Goal: Information Seeking & Learning: Learn about a topic

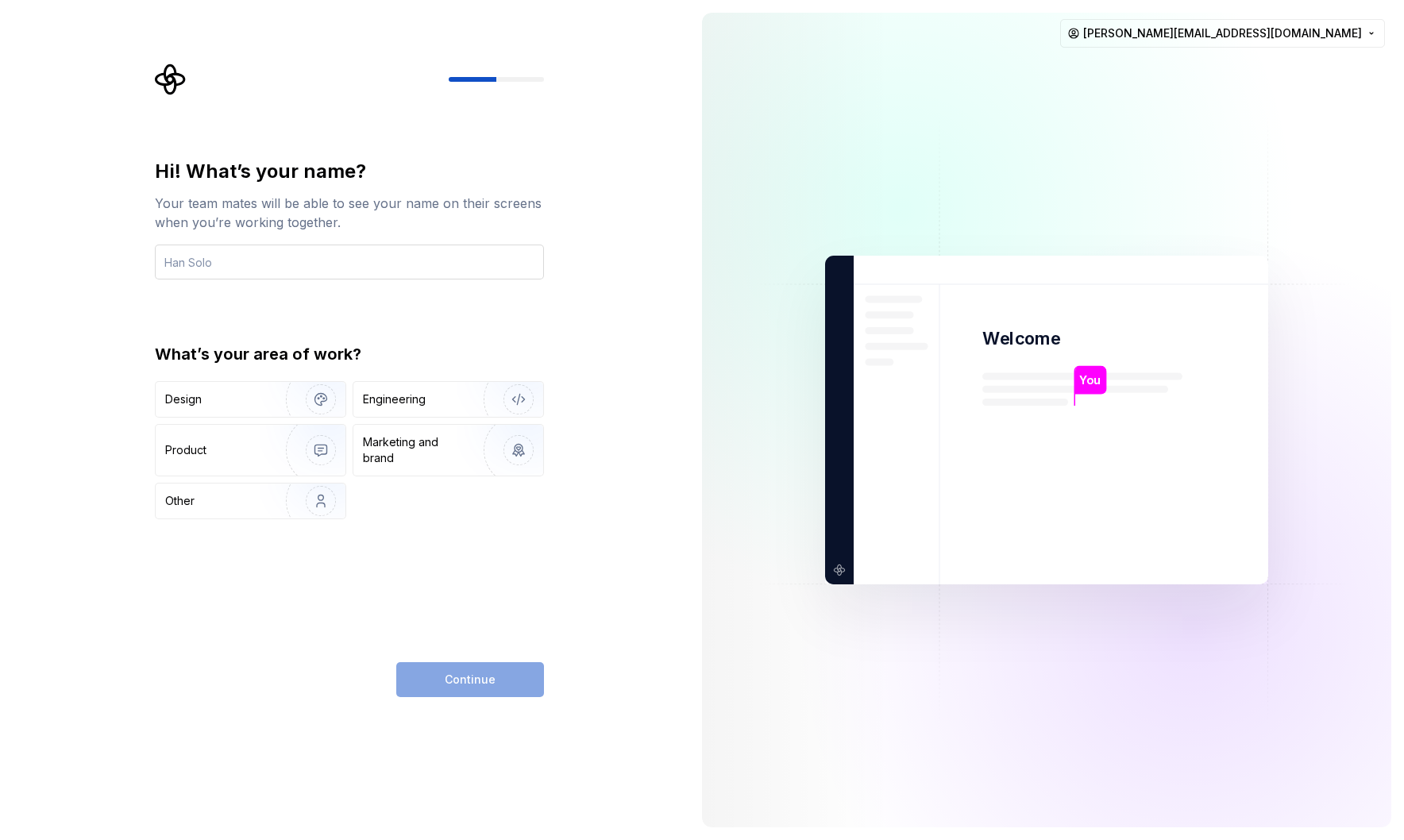
click at [284, 258] on input "text" at bounding box center [349, 262] width 389 height 35
type input "[PERSON_NAME]"
click at [375, 394] on div "Engineering" at bounding box center [395, 399] width 63 height 16
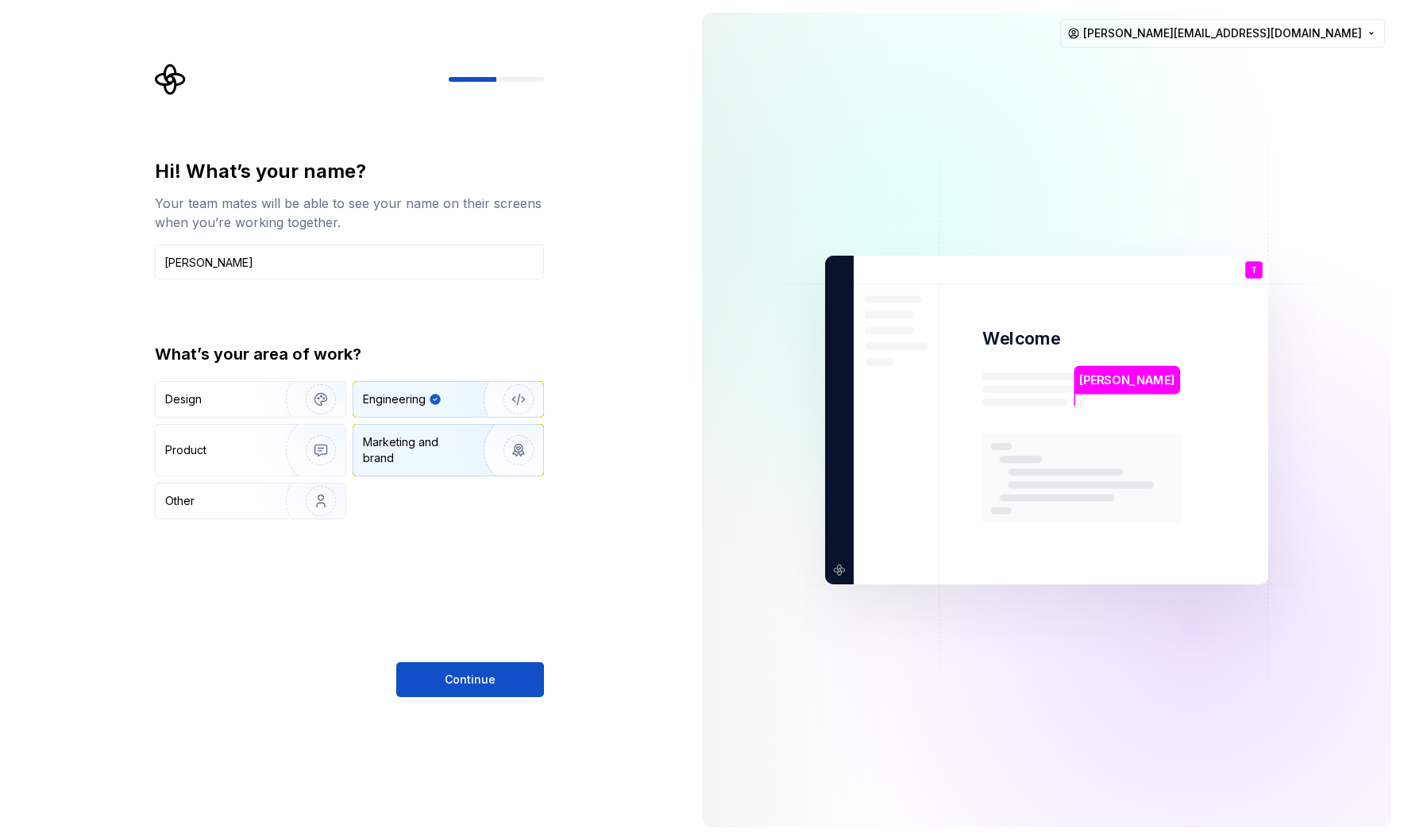
click at [395, 451] on div "Marketing and brand" at bounding box center [417, 450] width 107 height 31
click at [409, 423] on div "Design Engineering Product Marketing and brand Other" at bounding box center [349, 450] width 389 height 138
click at [415, 448] on div "Marketing and brand" at bounding box center [408, 450] width 92 height 31
click at [464, 449] on img "button" at bounding box center [508, 450] width 102 height 107
click at [509, 546] on div "Hi! What’s your name? Your team mates will be able to see your name on their sc…" at bounding box center [349, 427] width 389 height 538
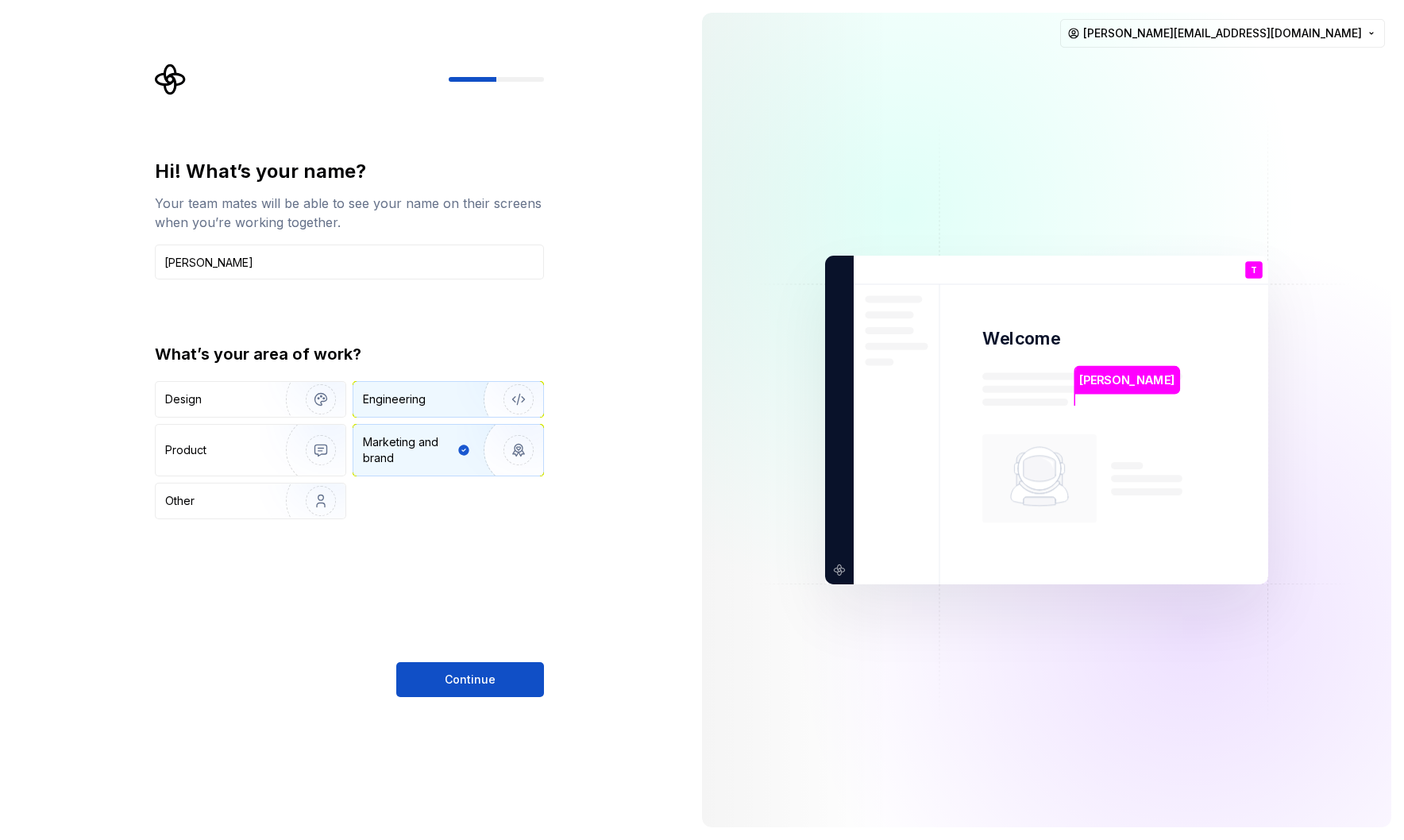
click at [442, 390] on div "Engineering" at bounding box center [448, 399] width 190 height 35
click at [486, 682] on span "Continue" at bounding box center [470, 679] width 51 height 16
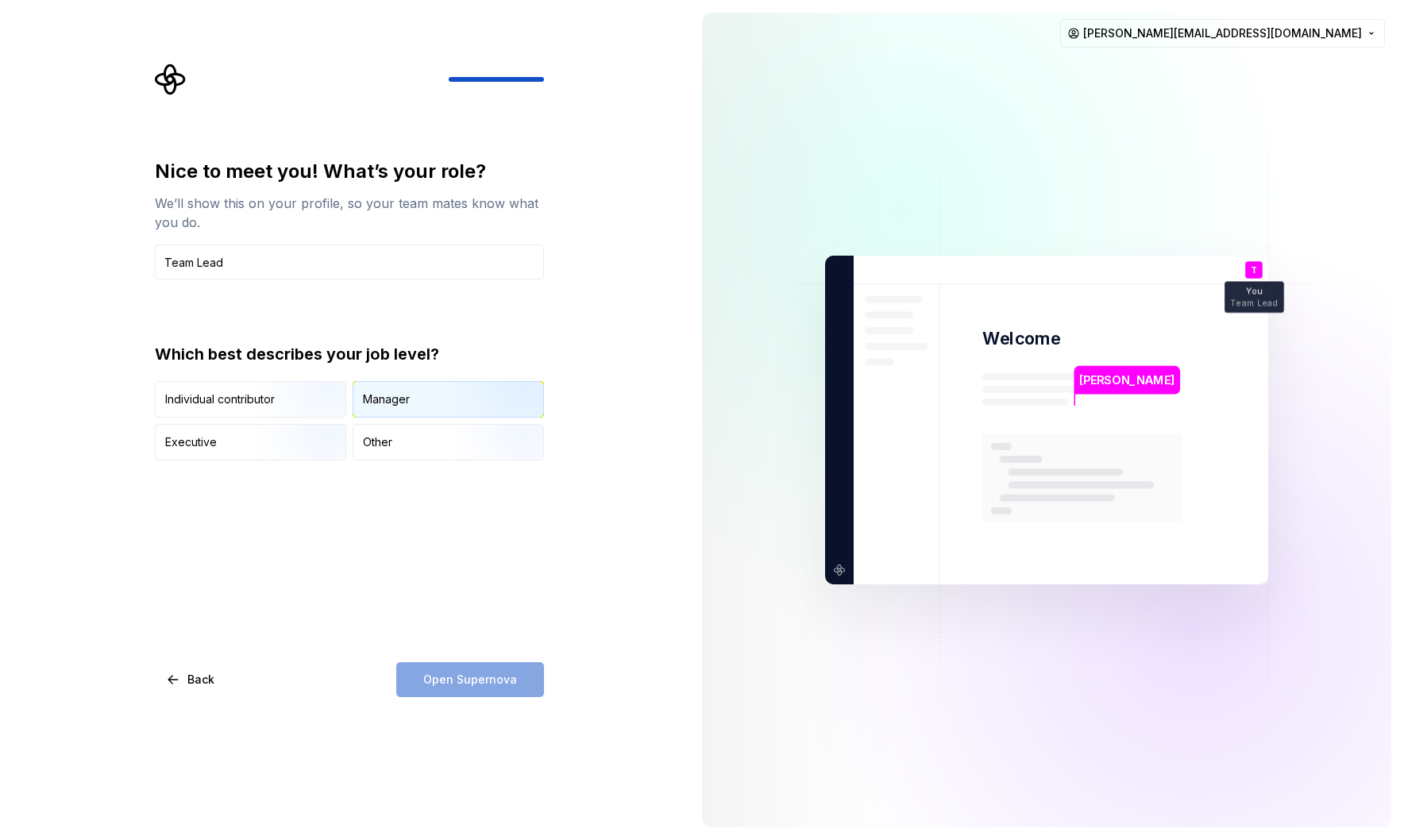
type input "Team Lead"
click at [387, 403] on div "Manager" at bounding box center [386, 399] width 47 height 16
click at [470, 683] on span "Open Supernova" at bounding box center [470, 679] width 94 height 16
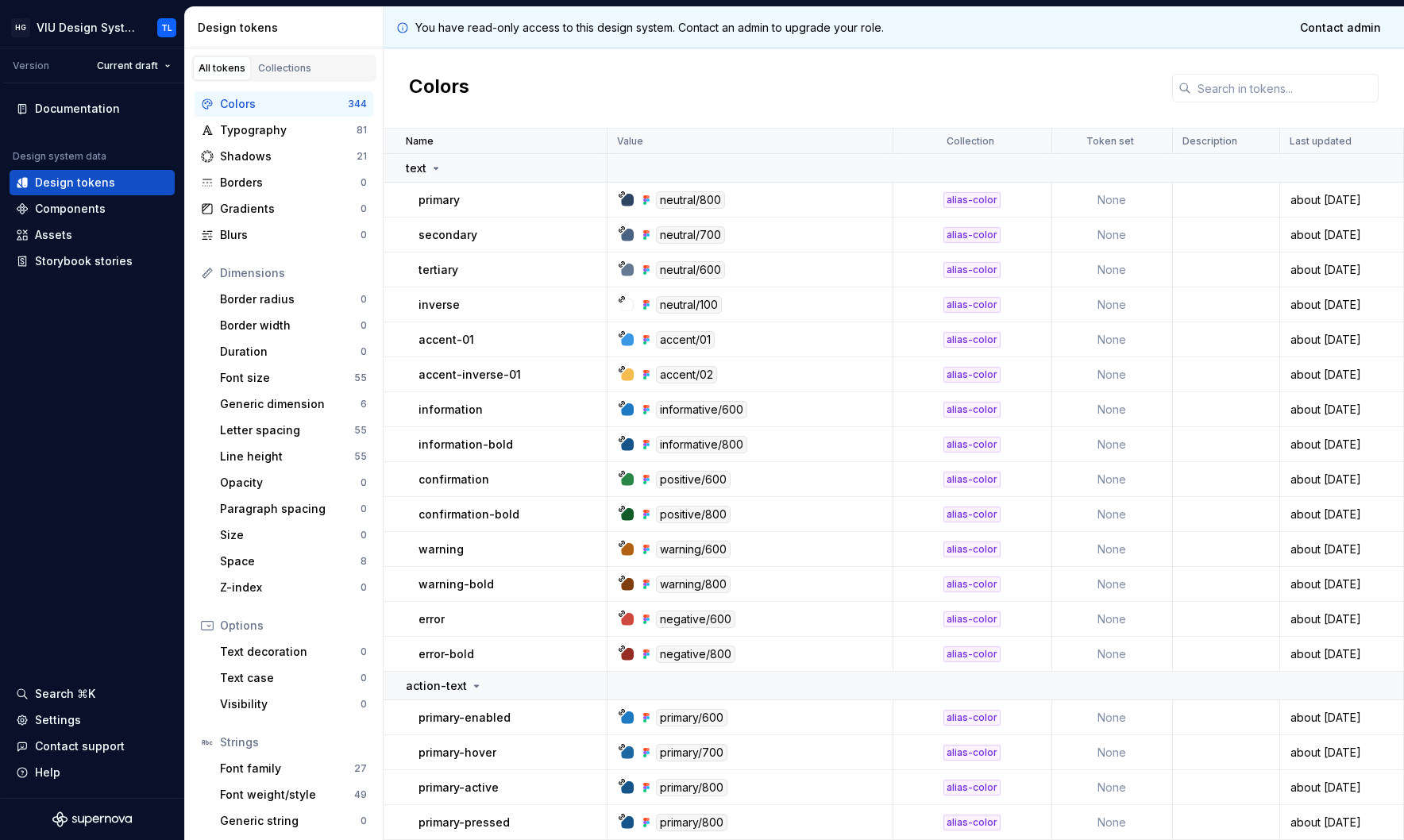
drag, startPoint x: 2, startPoint y: 834, endPoint x: -264, endPoint y: 979, distance: 303.0
click at [0, 839] on html "HG VIU Design System TL Version Current draft Documentation Design system data …" at bounding box center [702, 420] width 1404 height 840
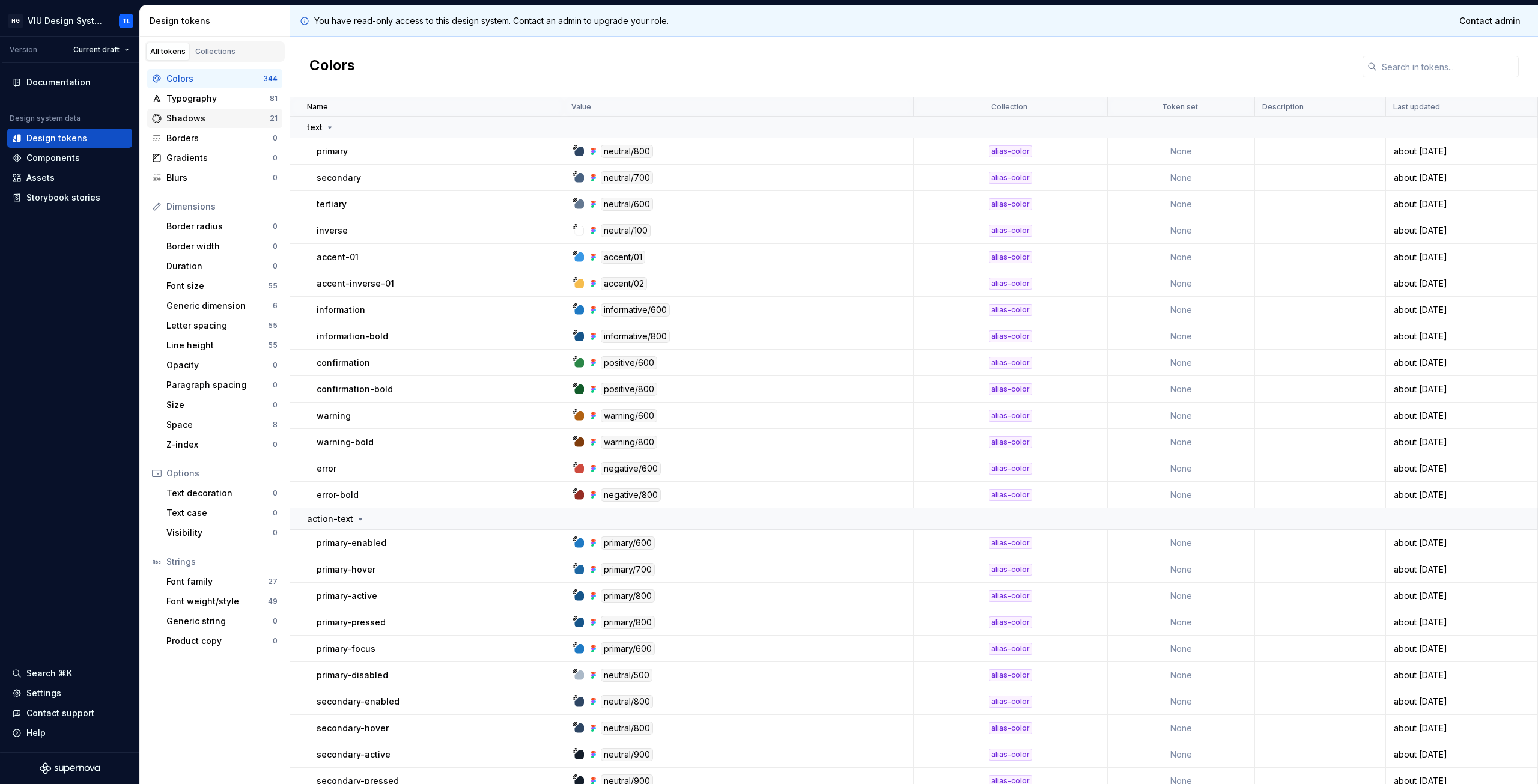
click at [202, 112] on div "Shadows" at bounding box center [217, 118] width 103 height 12
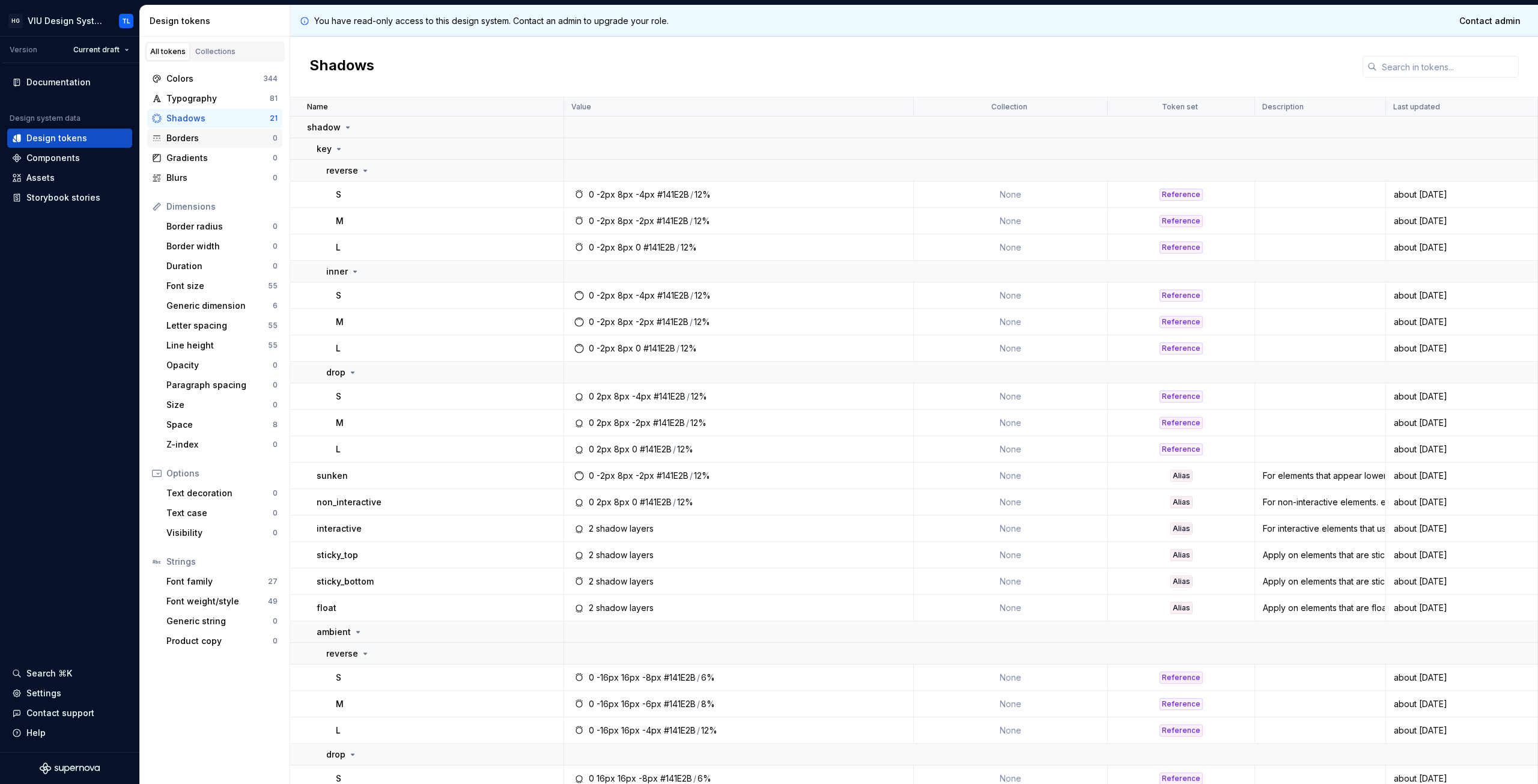
click at [198, 139] on div "Borders" at bounding box center [219, 138] width 107 height 12
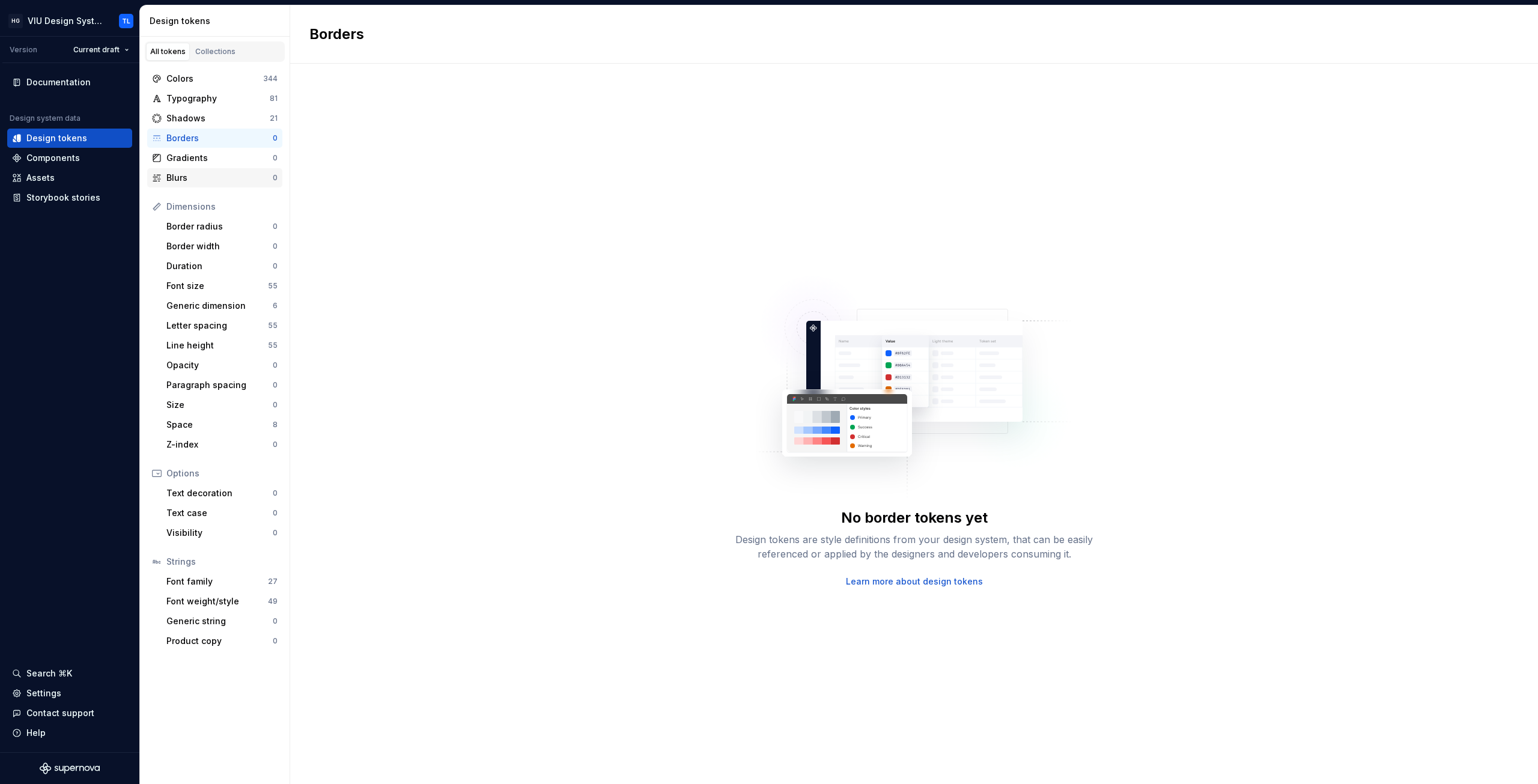
click at [185, 179] on div "Blurs" at bounding box center [219, 177] width 107 height 12
click at [200, 583] on div "Font family" at bounding box center [217, 581] width 102 height 12
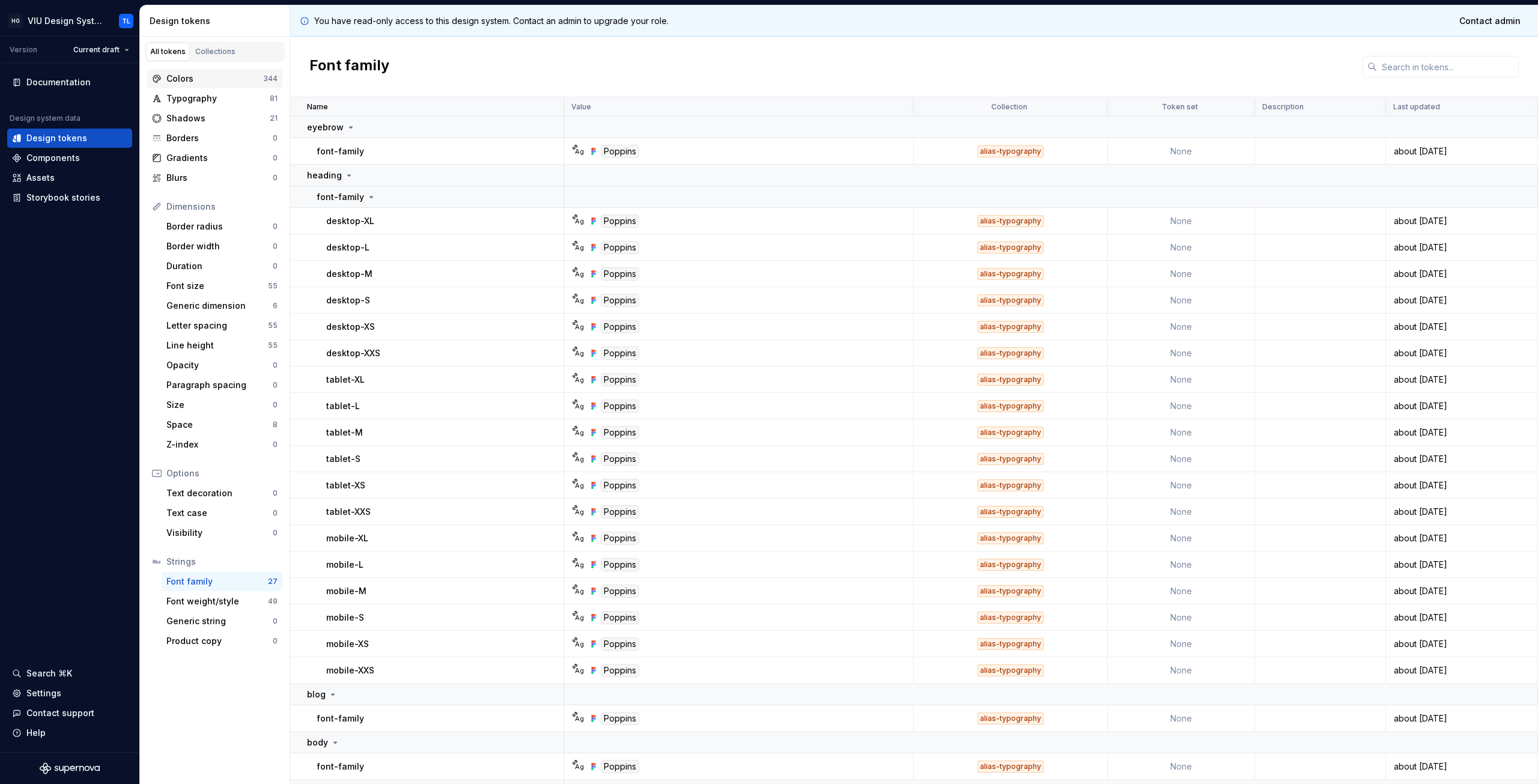
click at [195, 71] on div "Colors 344" at bounding box center [214, 78] width 135 height 19
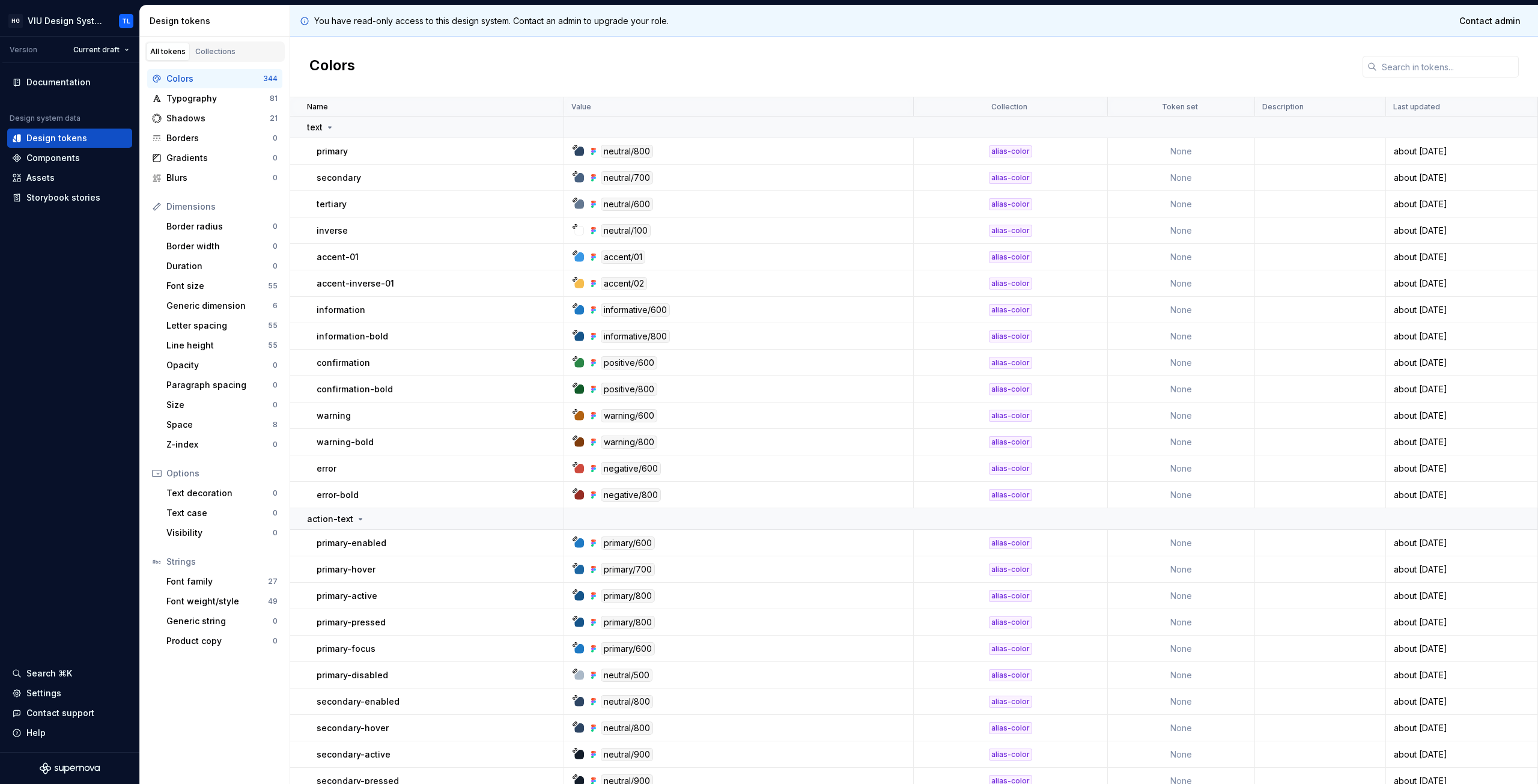
click at [486, 61] on div "Colors" at bounding box center [914, 67] width 1248 height 61
click at [617, 69] on div "Colors" at bounding box center [914, 67] width 1248 height 61
click at [432, 60] on div "Colors" at bounding box center [914, 67] width 1248 height 61
click at [112, 51] on html "HG VIU Design System TL Version Current draft Documentation Design system data …" at bounding box center [769, 392] width 1538 height 784
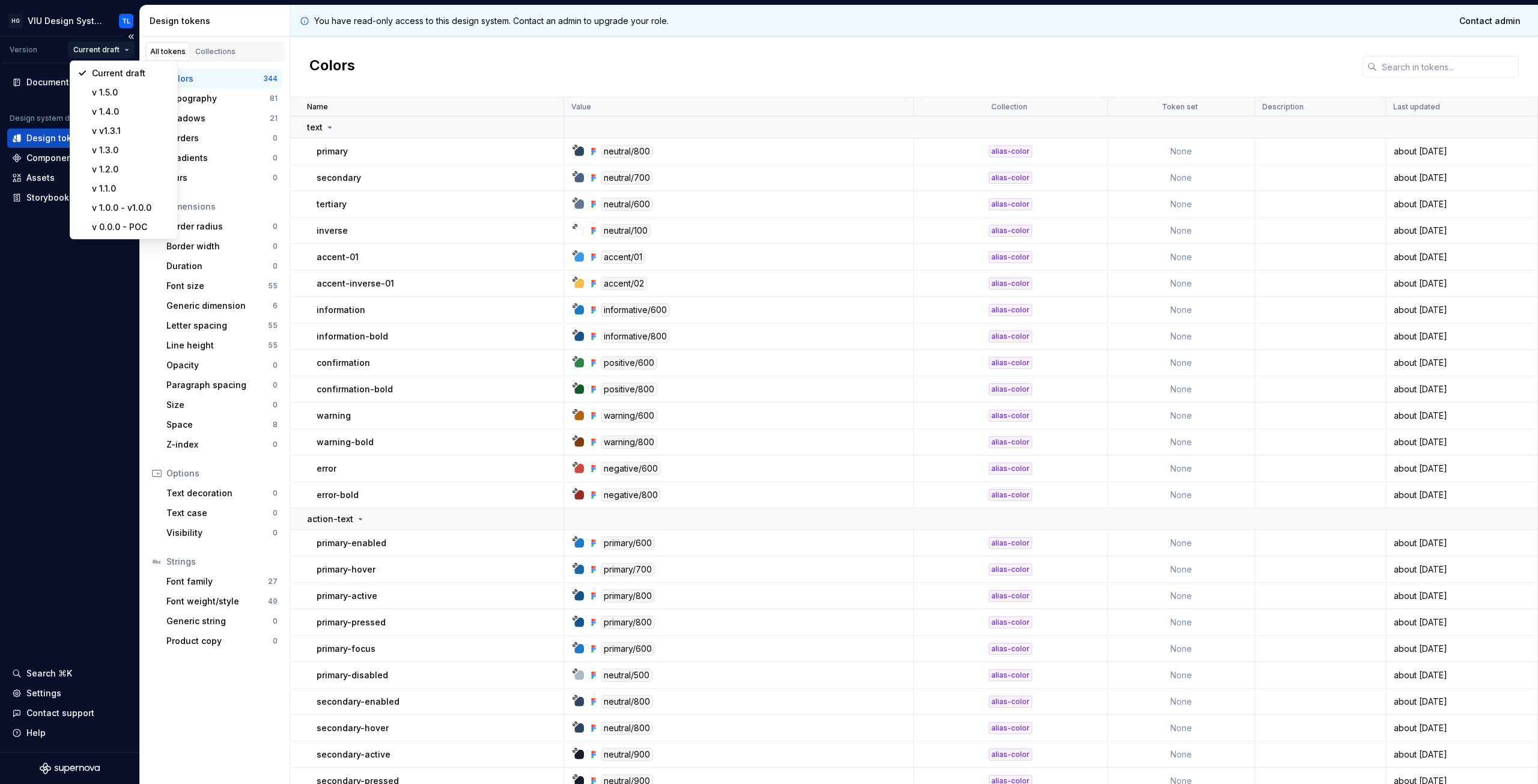
click at [69, 291] on html "HG VIU Design System TL Version Current draft Documentation Design system data …" at bounding box center [769, 392] width 1538 height 784
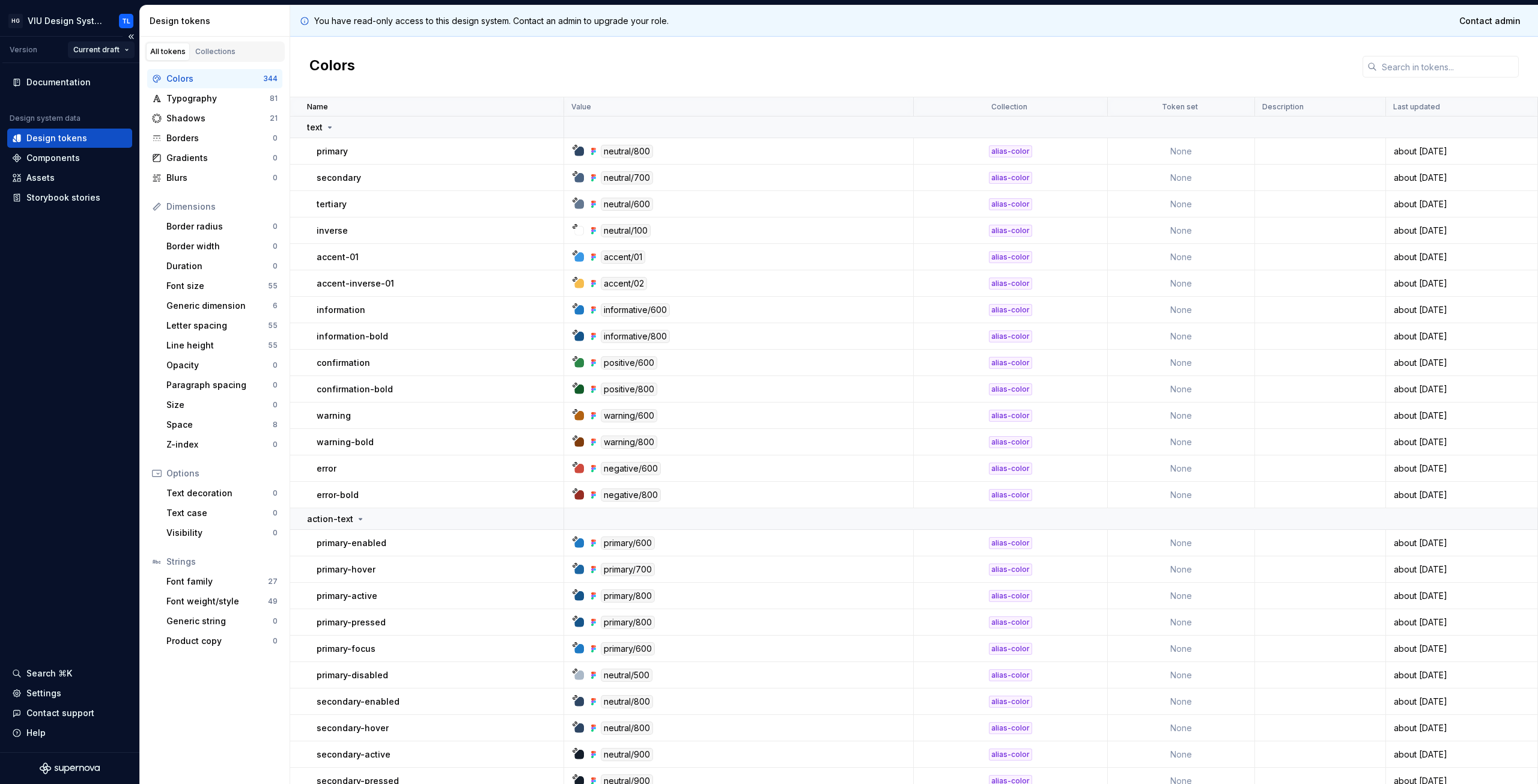
click at [111, 49] on html "HG VIU Design System TL Version Current draft Documentation Design system data …" at bounding box center [769, 392] width 1538 height 784
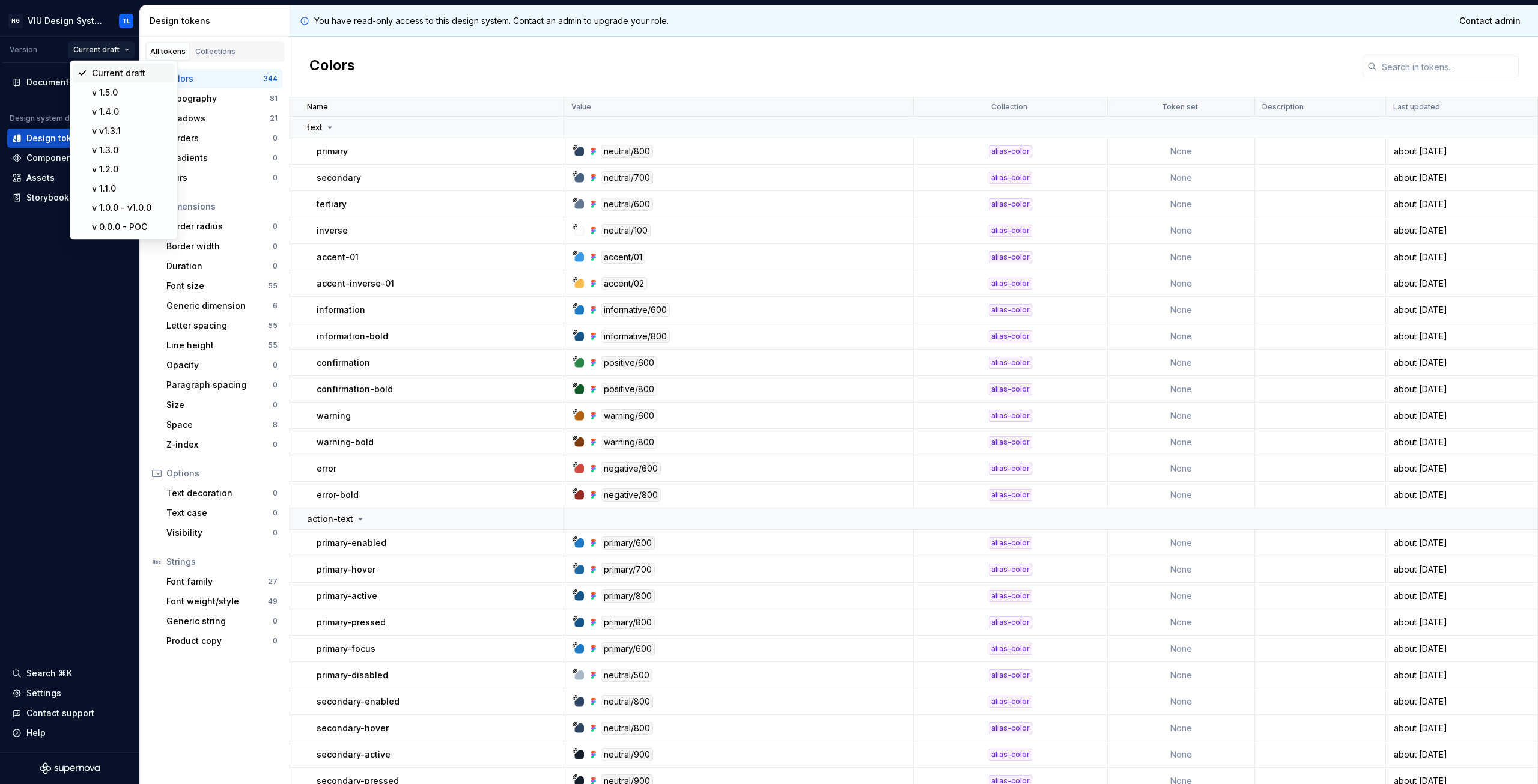
click at [116, 67] on div "Current draft" at bounding box center [130, 73] width 78 height 12
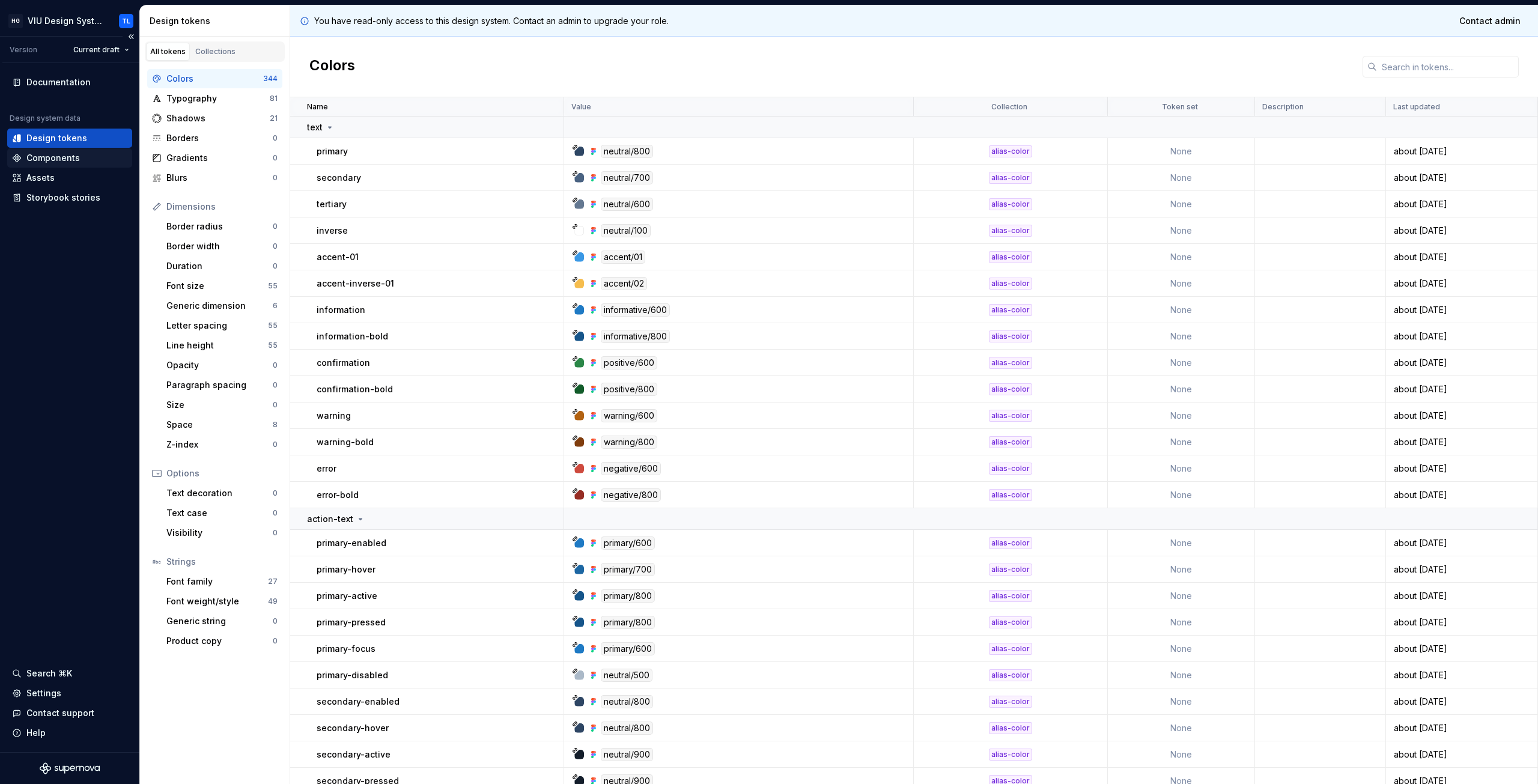
click at [53, 153] on div "Components" at bounding box center [53, 158] width 53 height 12
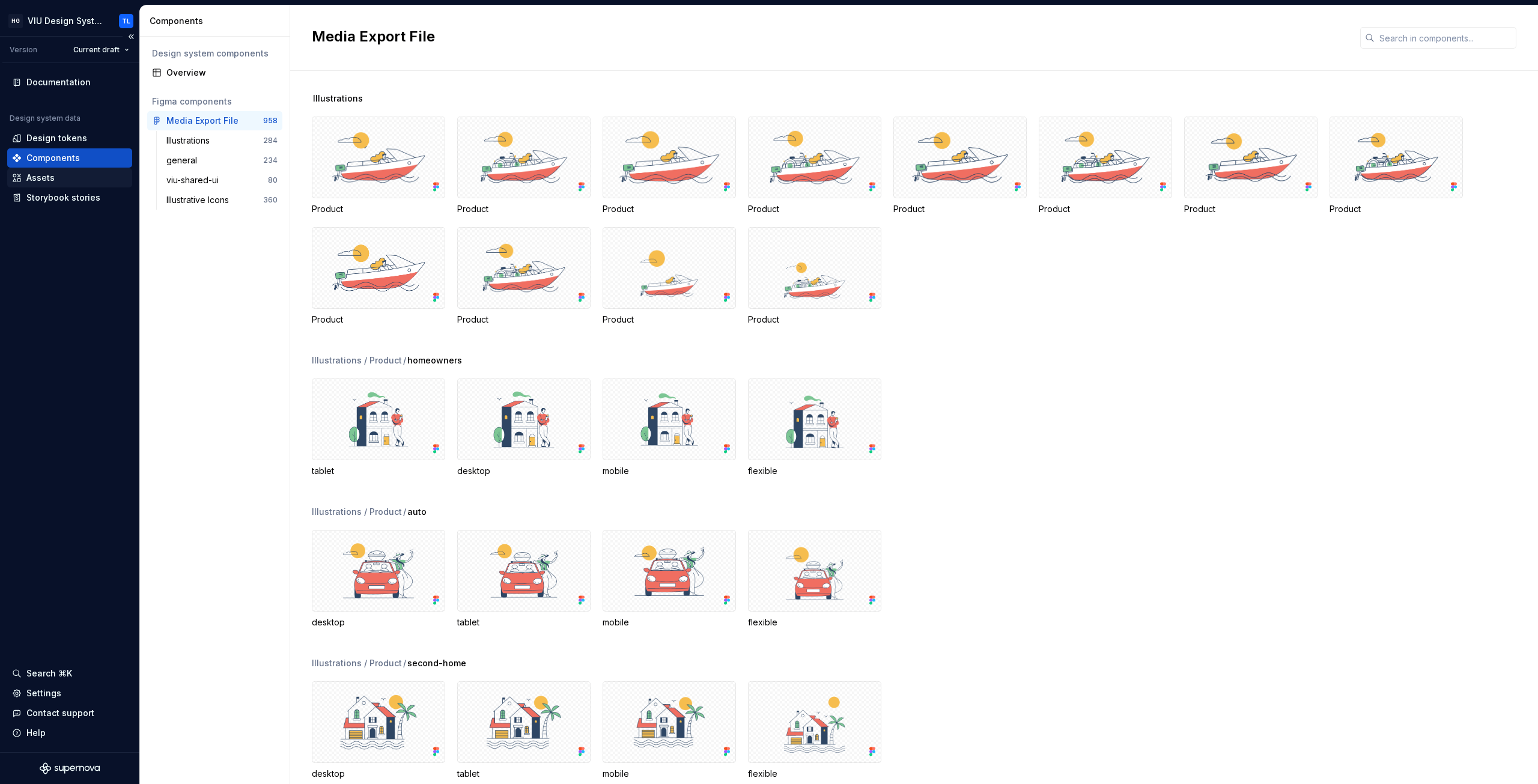
click at [69, 178] on div "Assets" at bounding box center [69, 177] width 116 height 12
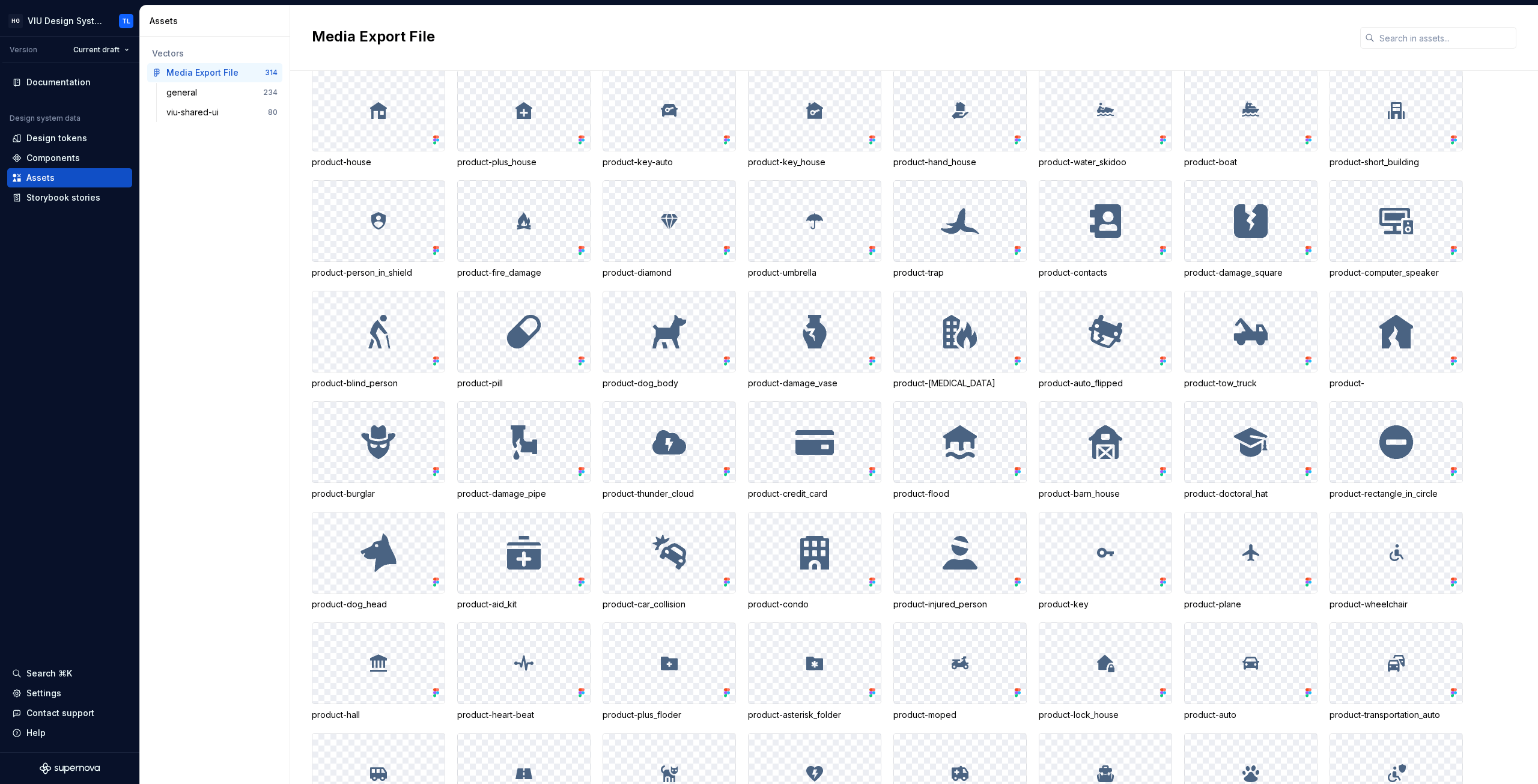
scroll to position [1202, 0]
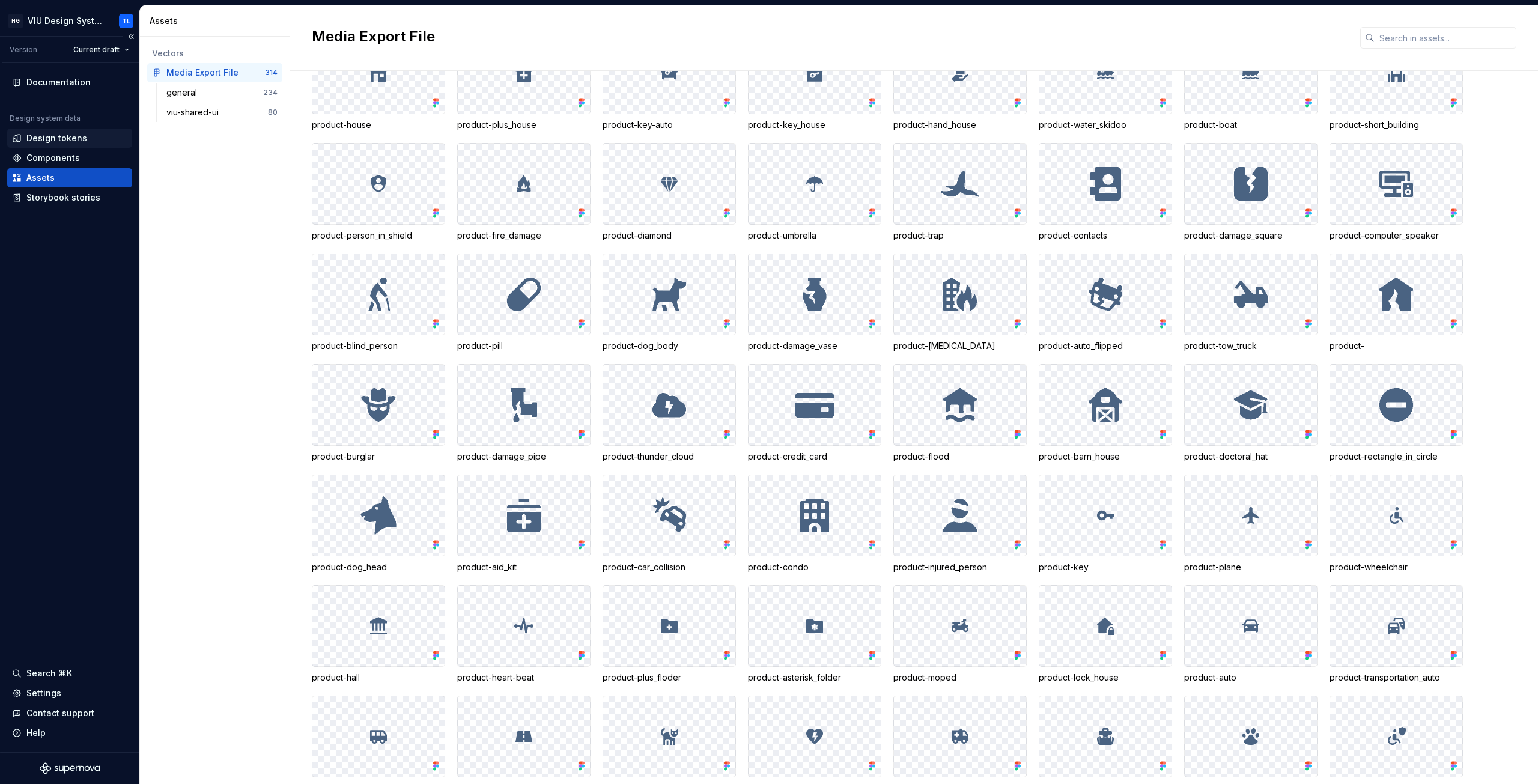
click at [60, 137] on div "Design tokens" at bounding box center [57, 138] width 61 height 12
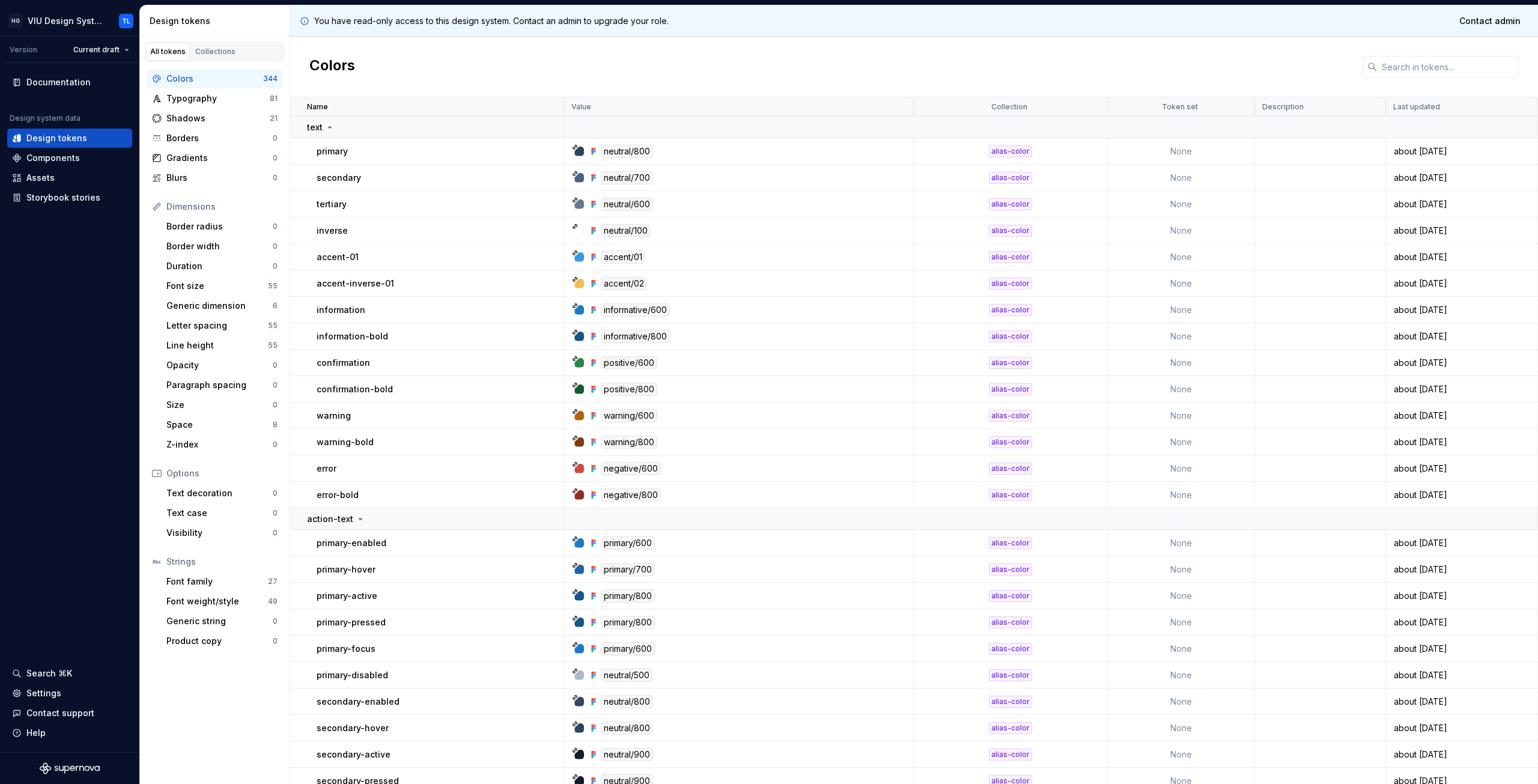
drag, startPoint x: 182, startPoint y: 77, endPoint x: 461, endPoint y: 53, distance: 280.0
click at [461, 53] on div "Colors" at bounding box center [914, 67] width 1248 height 61
click at [204, 54] on div "Collections" at bounding box center [215, 52] width 40 height 10
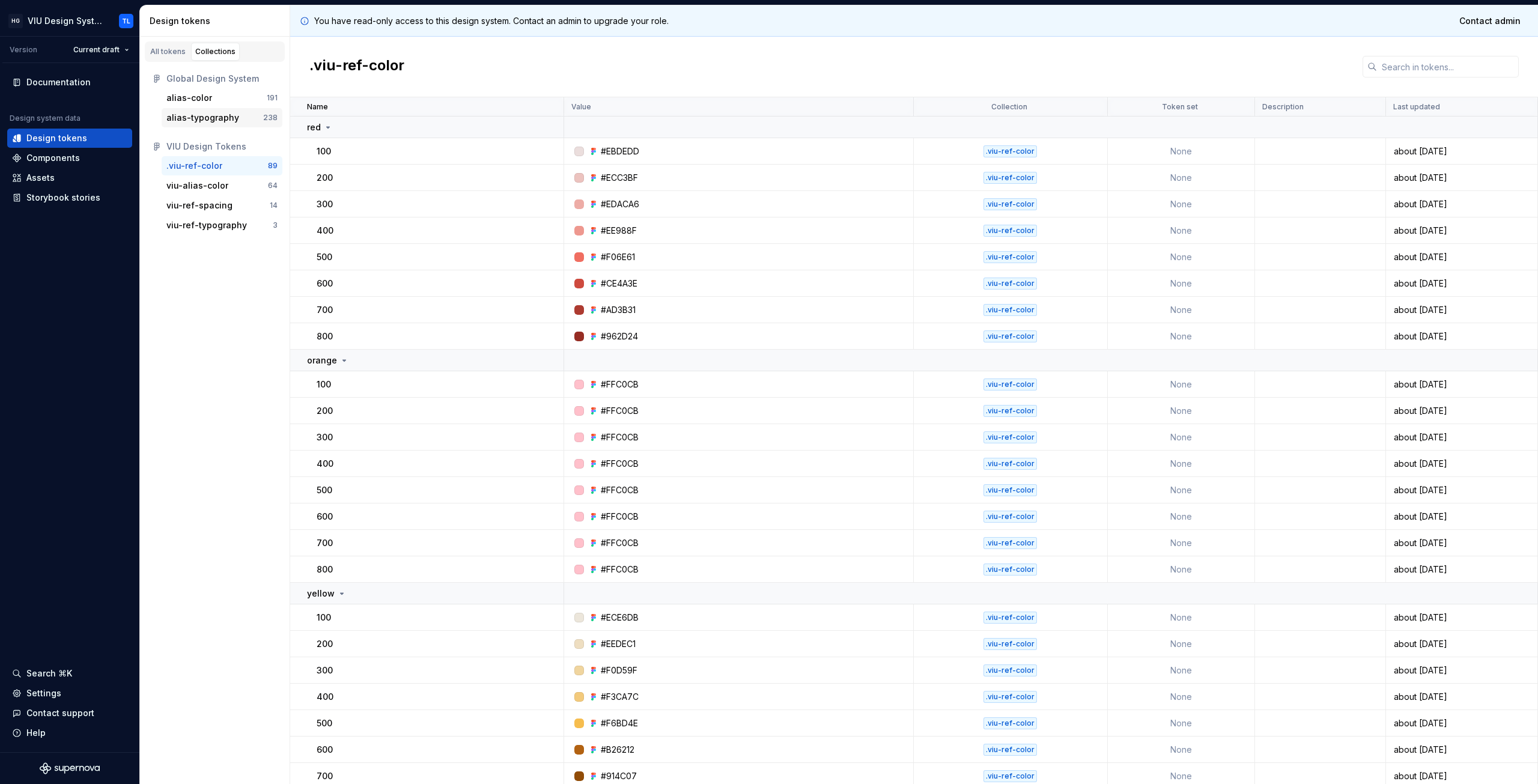
click at [200, 116] on div "alias-typography" at bounding box center [202, 117] width 73 height 12
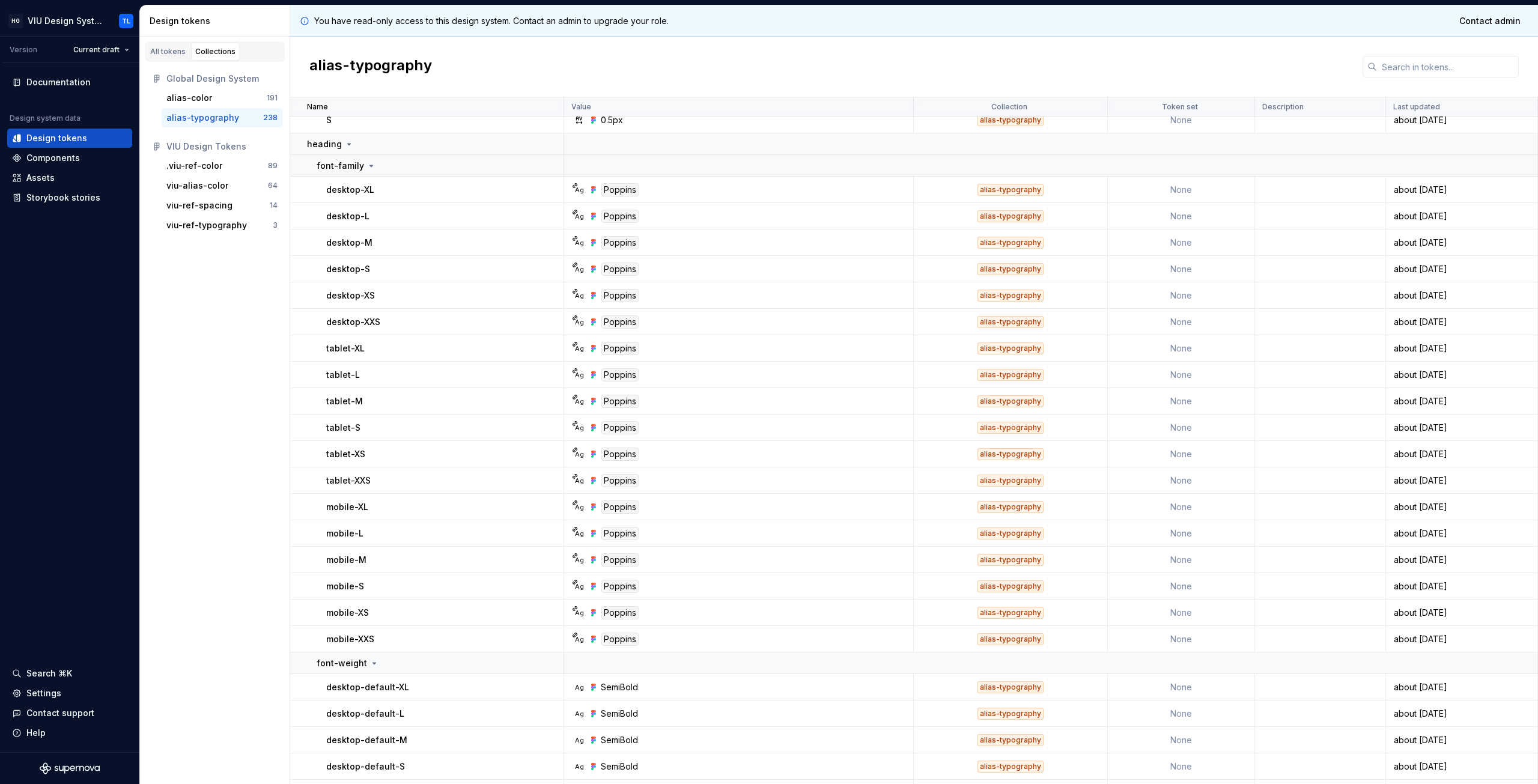
scroll to position [360, 0]
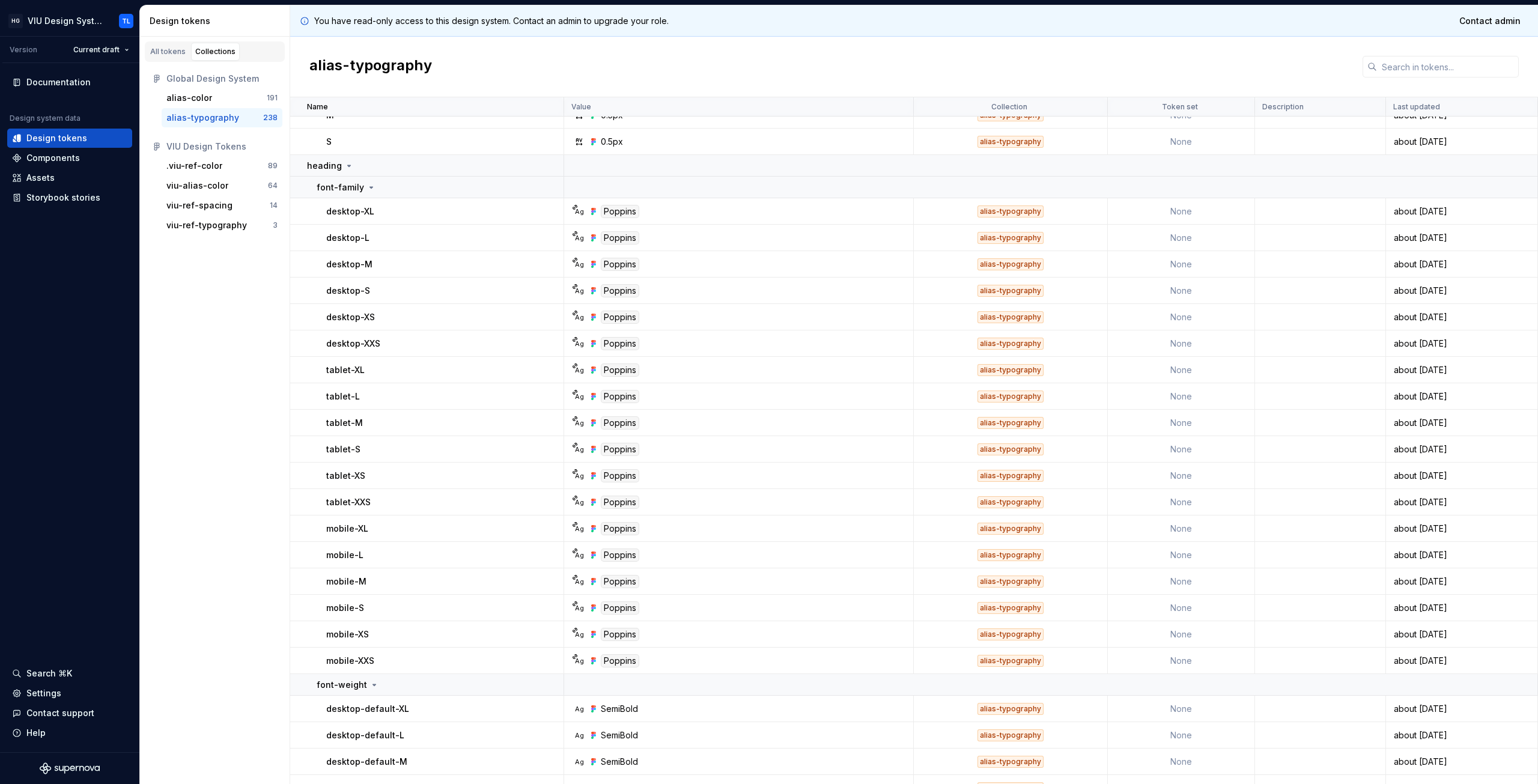
click at [507, 58] on div "alias-typography" at bounding box center [914, 67] width 1248 height 61
click at [598, 49] on div "alias-typography" at bounding box center [914, 67] width 1248 height 61
click at [124, 22] on html "HG VIU Design System TL Version Current draft Documentation Design system data …" at bounding box center [769, 392] width 1538 height 784
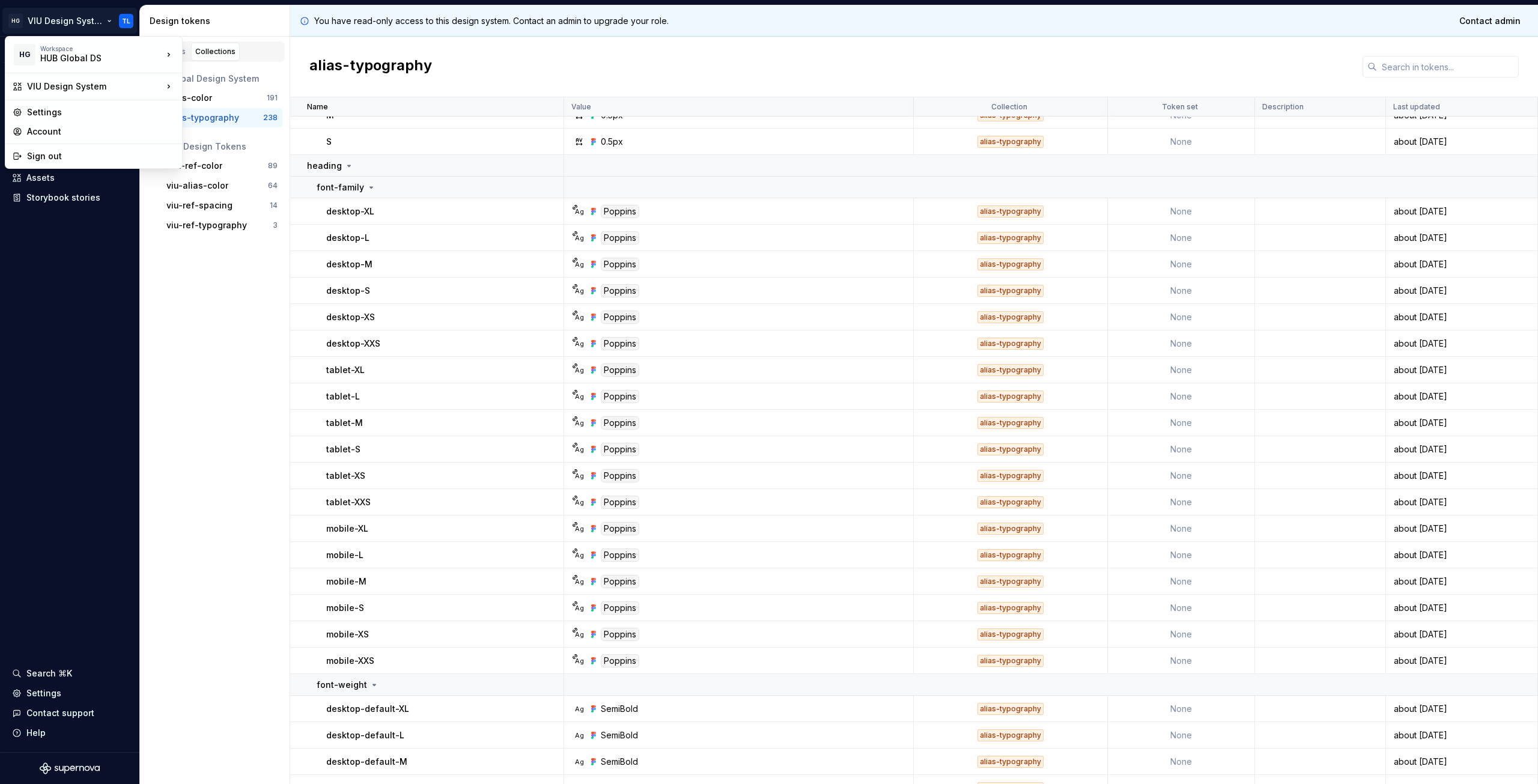
click at [212, 18] on html "HG VIU Design System TL Version Current draft Documentation Design system data …" at bounding box center [769, 392] width 1538 height 784
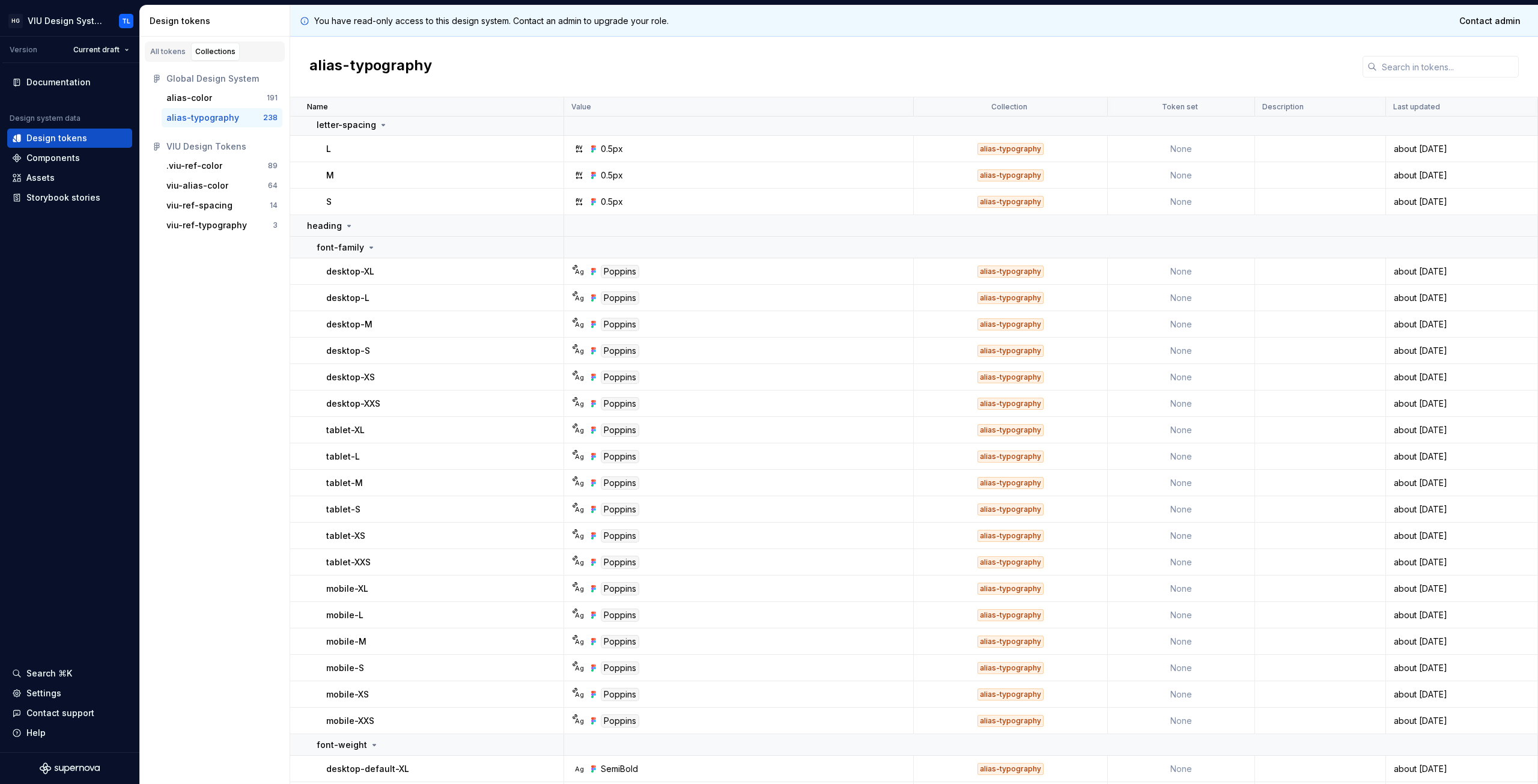
scroll to position [0, 0]
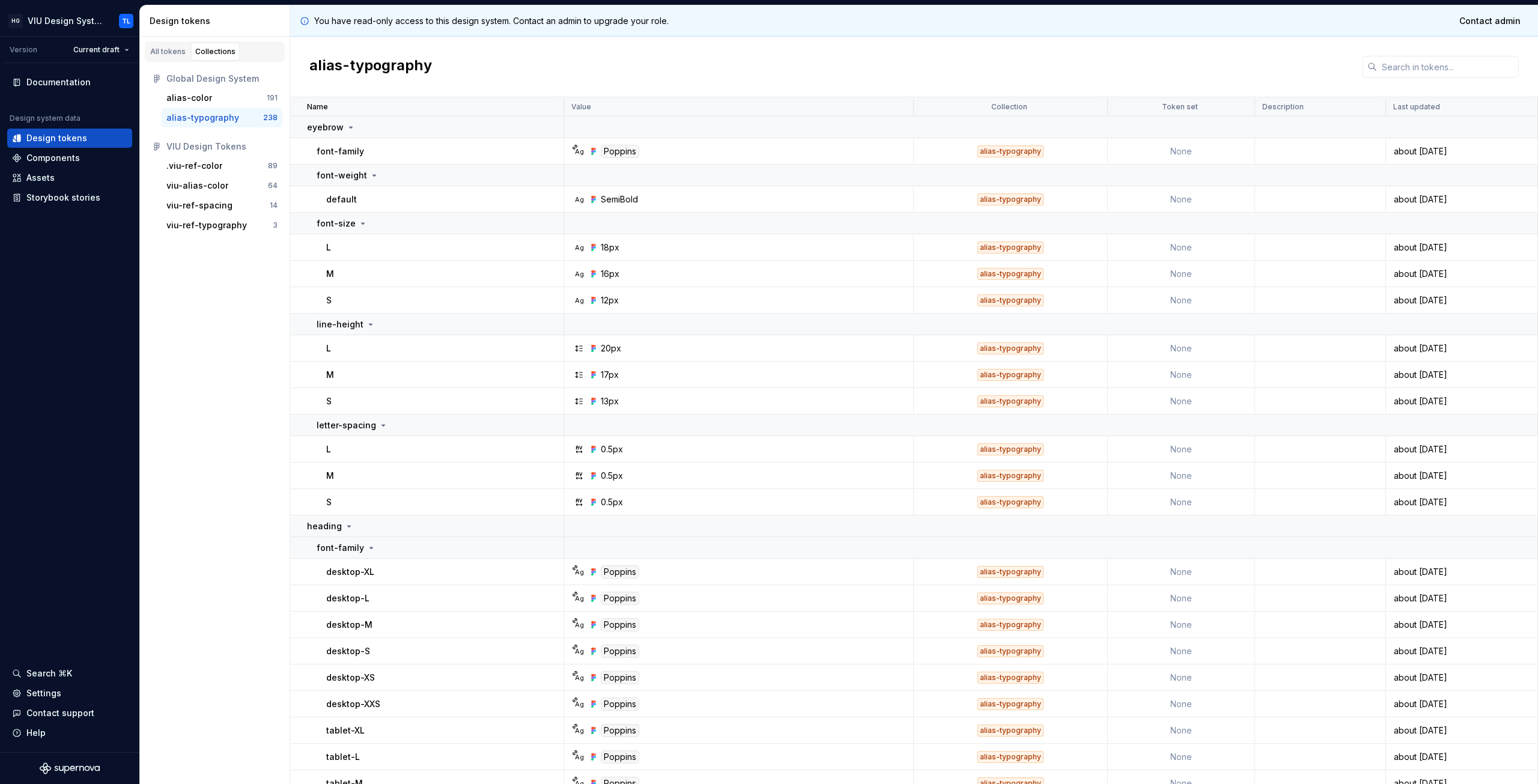
click at [617, 71] on div "alias-typography" at bounding box center [914, 67] width 1248 height 61
drag, startPoint x: 554, startPoint y: 60, endPoint x: 549, endPoint y: 55, distance: 7.1
click at [554, 60] on div "alias-typography" at bounding box center [914, 67] width 1248 height 61
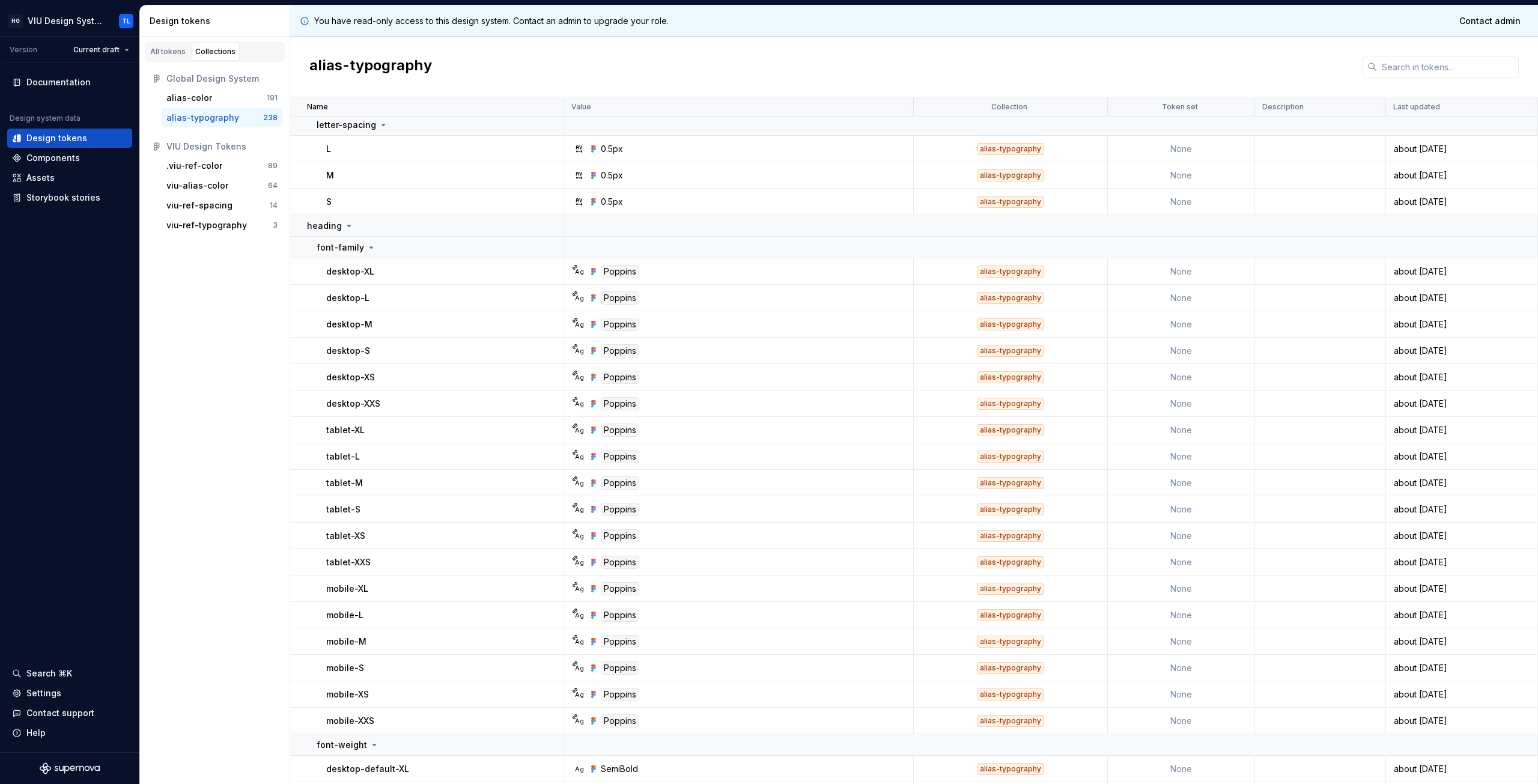
scroll to position [360, 0]
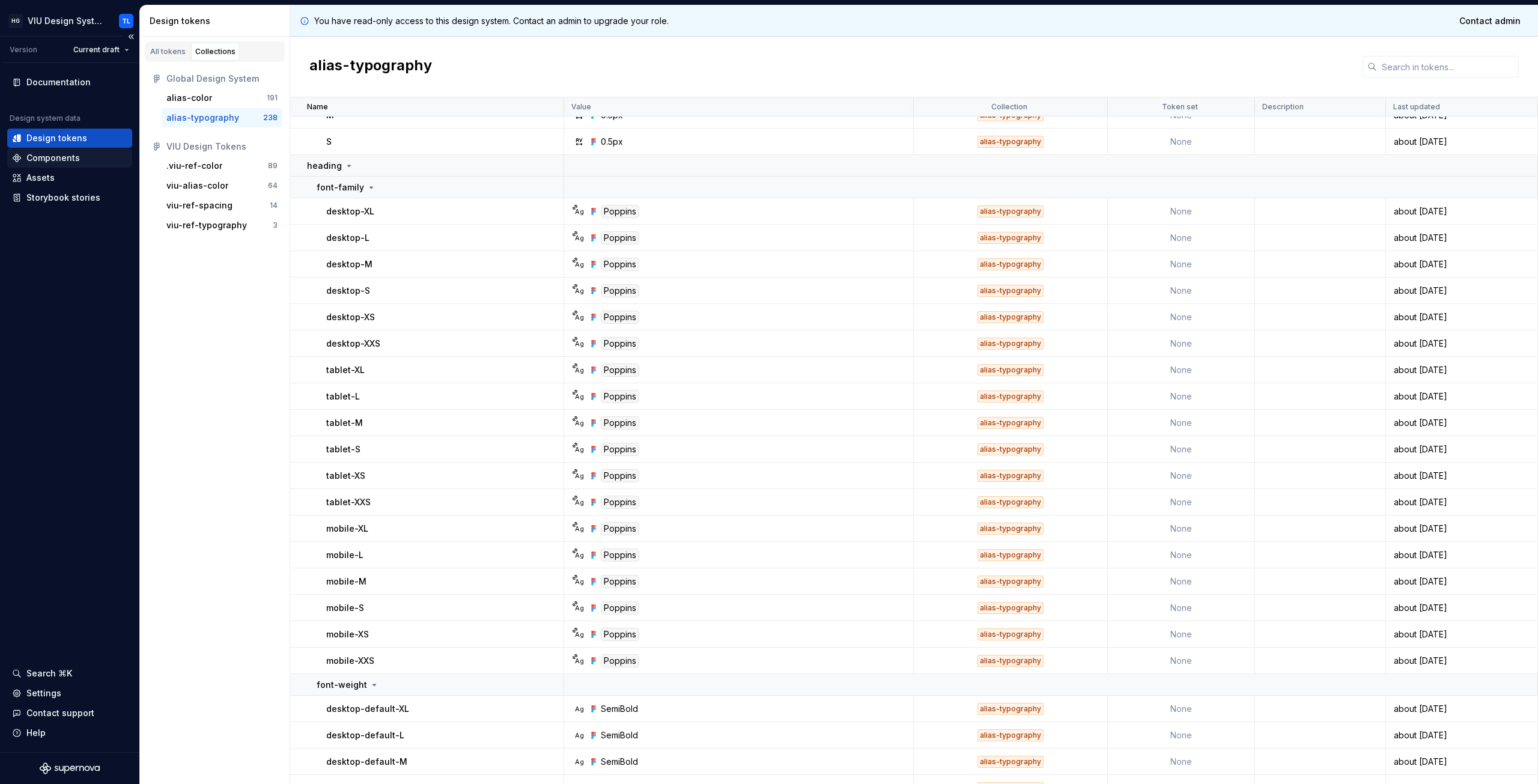
click at [53, 158] on div "Components" at bounding box center [53, 158] width 53 height 12
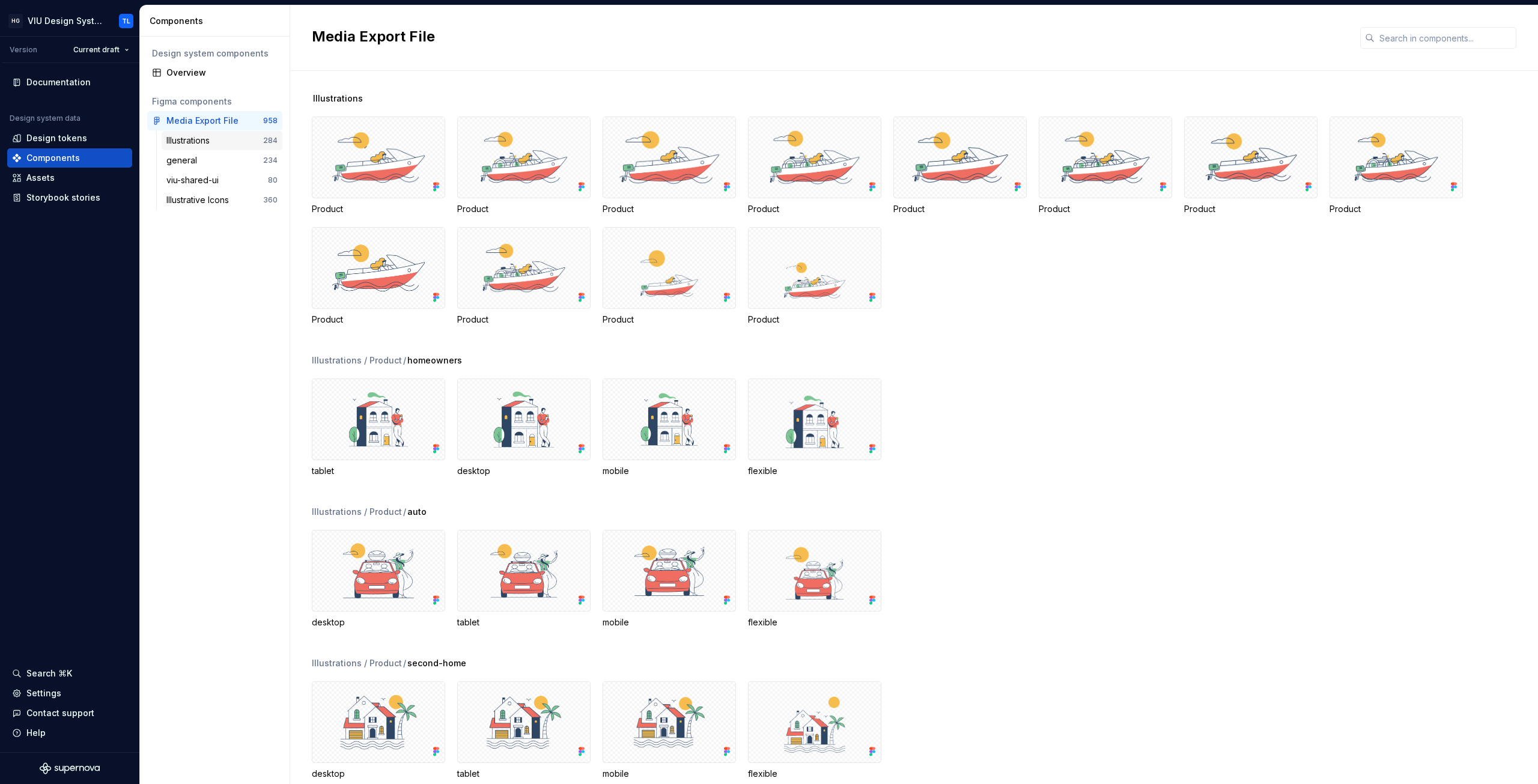
click at [214, 137] on div "Illustrations" at bounding box center [190, 140] width 48 height 12
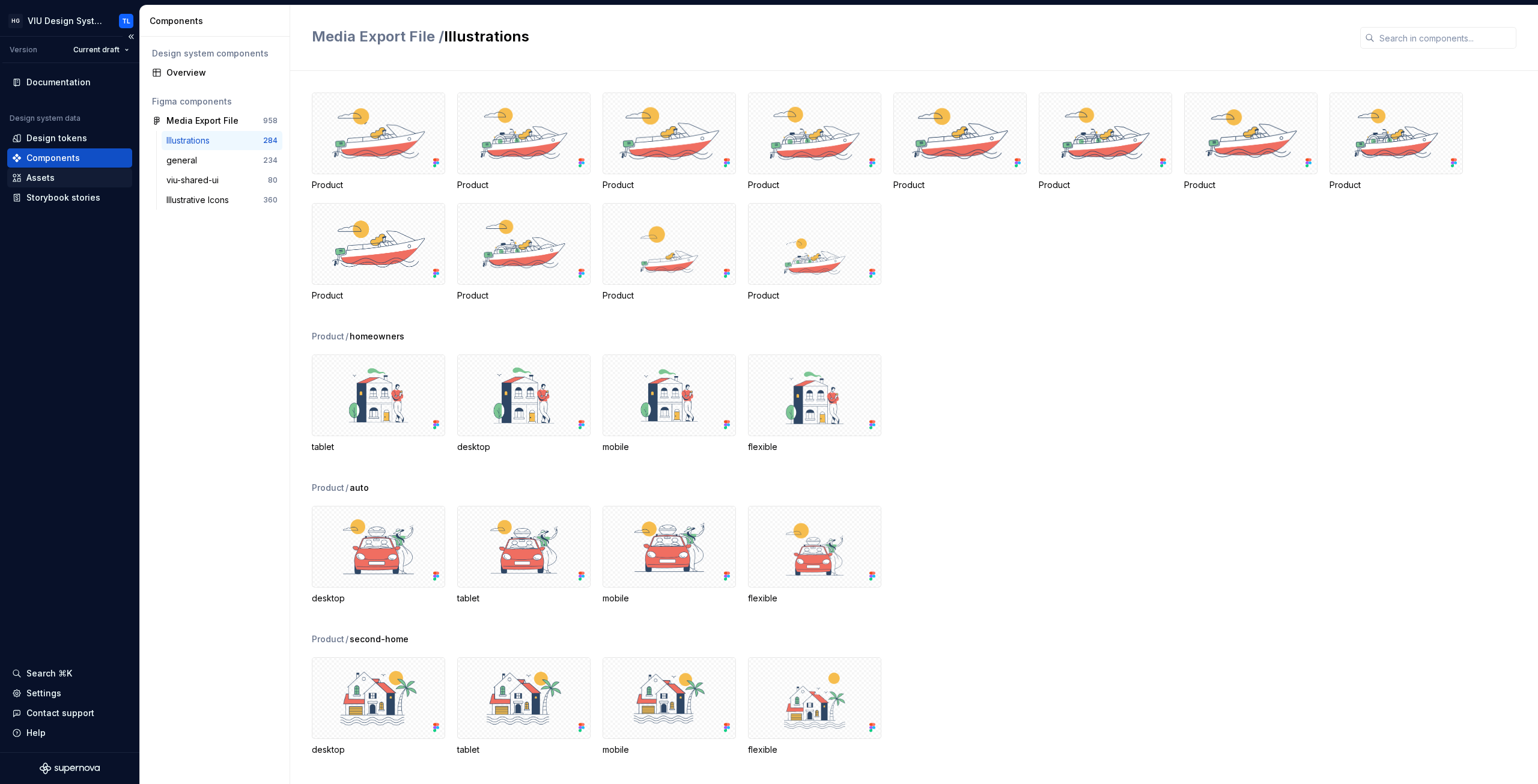
click at [52, 178] on div "Assets" at bounding box center [41, 177] width 28 height 12
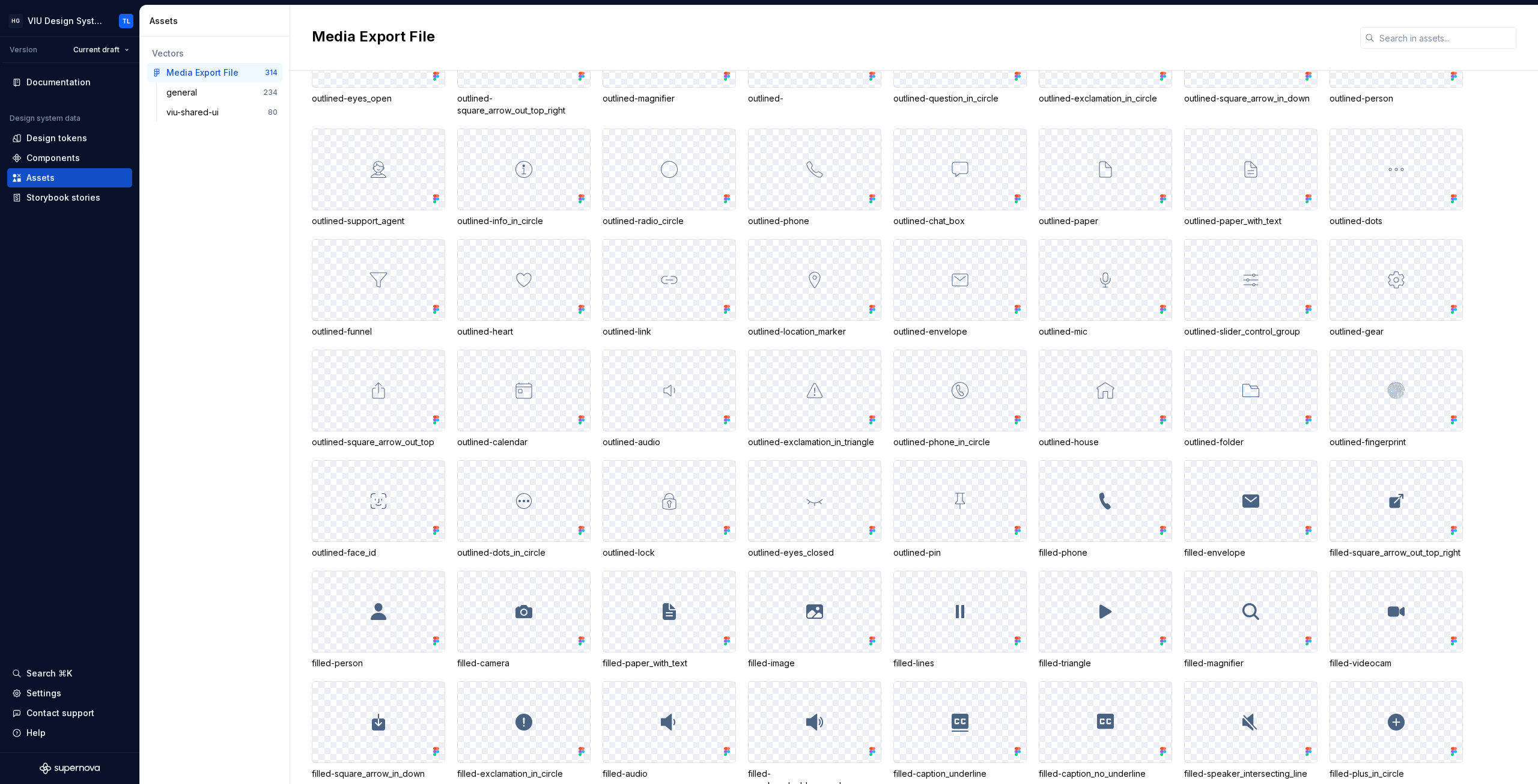
scroll to position [2643, 0]
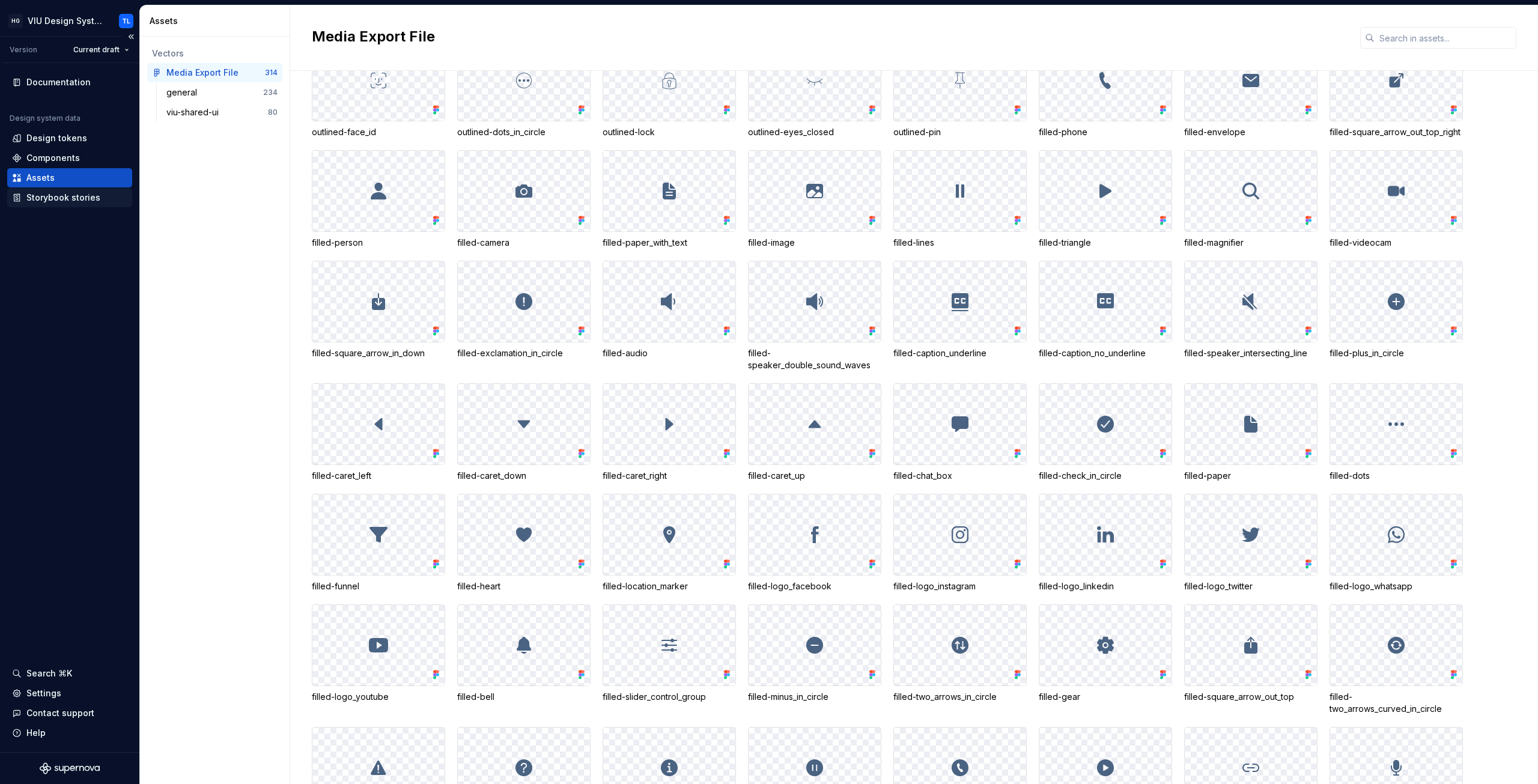
click at [65, 196] on div "Storybook stories" at bounding box center [63, 197] width 74 height 12
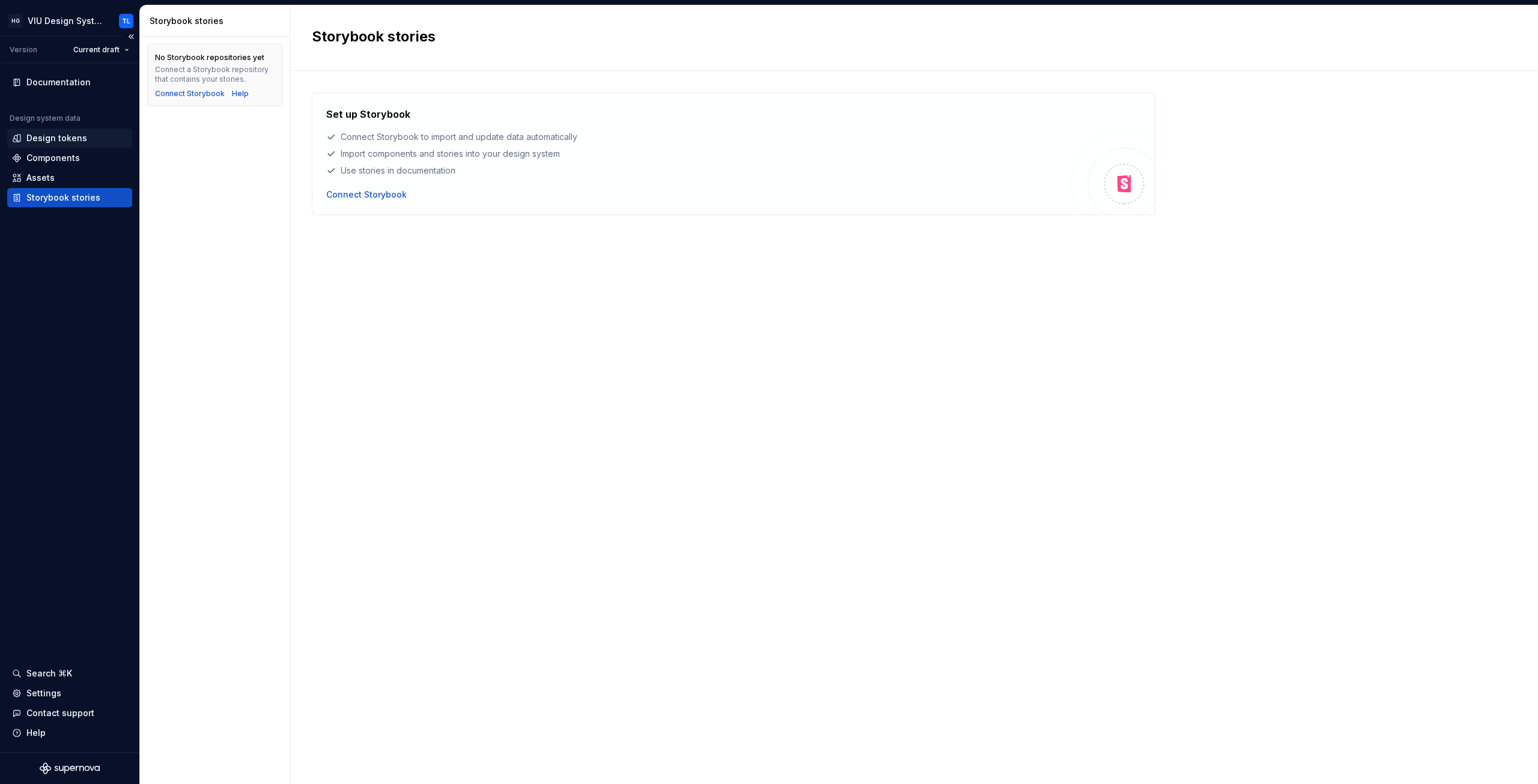
click at [56, 139] on div "Design tokens" at bounding box center [57, 138] width 61 height 12
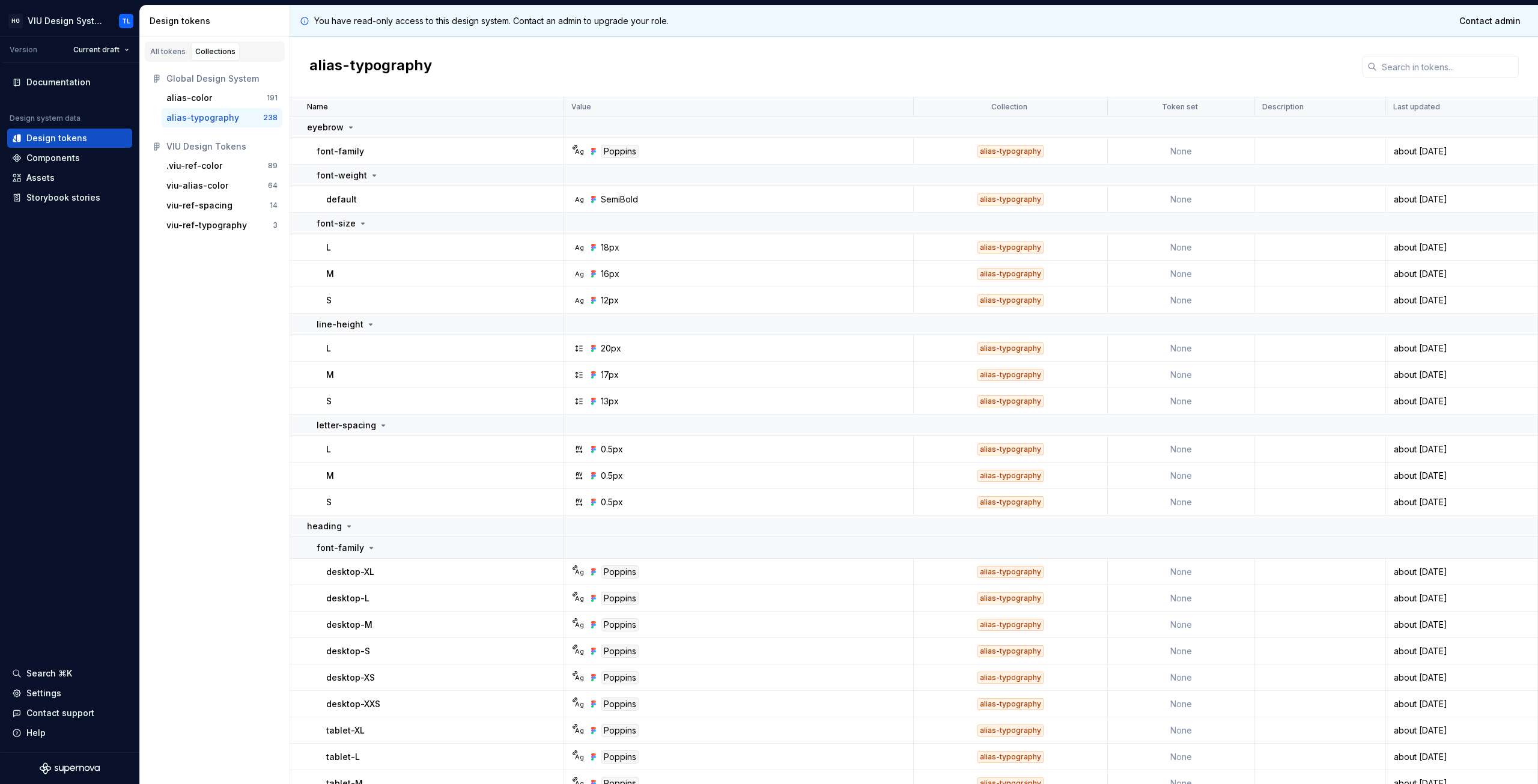
click at [525, 61] on div "alias-typography" at bounding box center [914, 67] width 1248 height 61
click at [116, 50] on html "HG VIU Design System TL Version Current draft Documentation Design system data …" at bounding box center [769, 392] width 1538 height 784
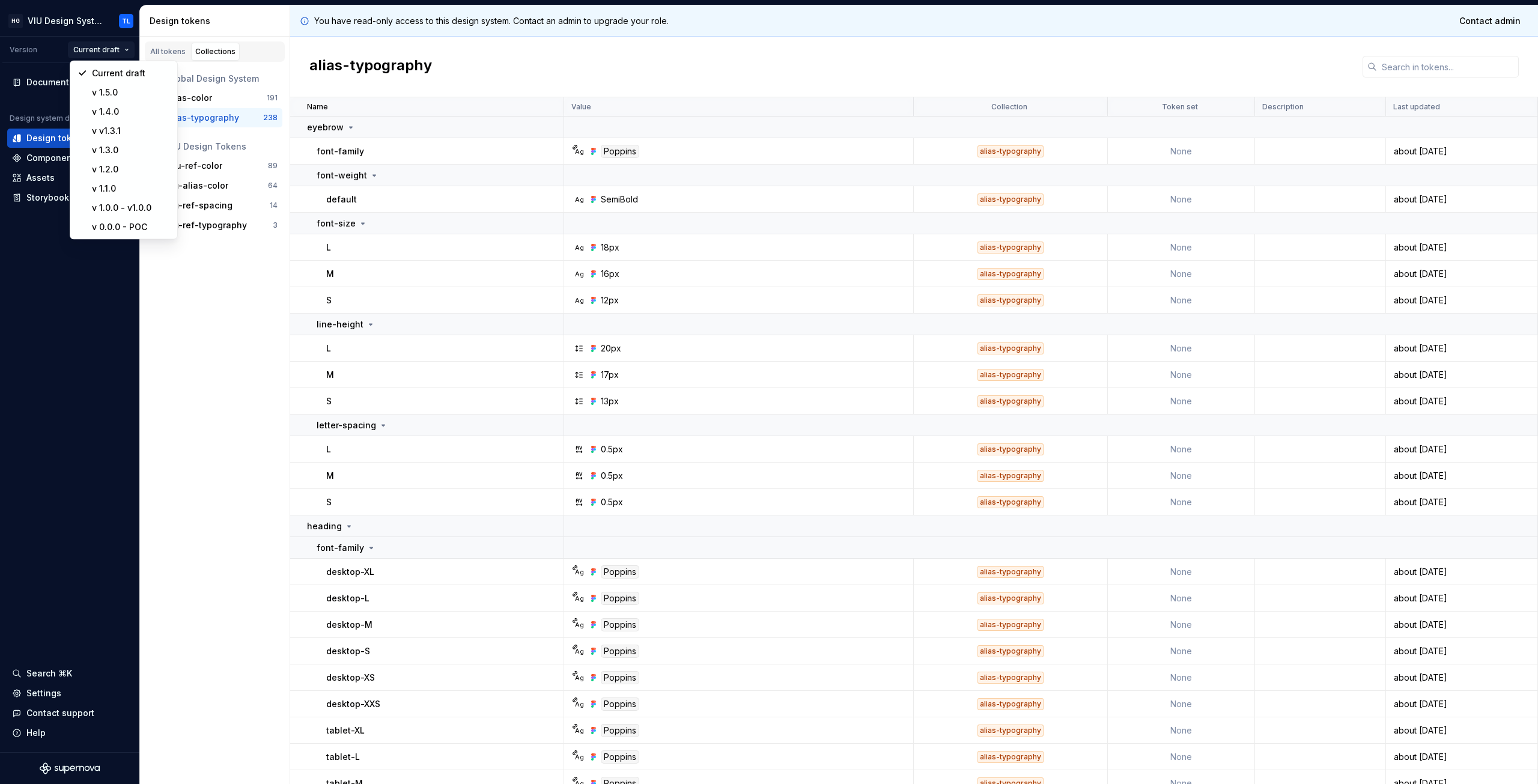
click at [181, 266] on html "HG VIU Design System TL Version Current draft Documentation Design system data …" at bounding box center [769, 392] width 1538 height 784
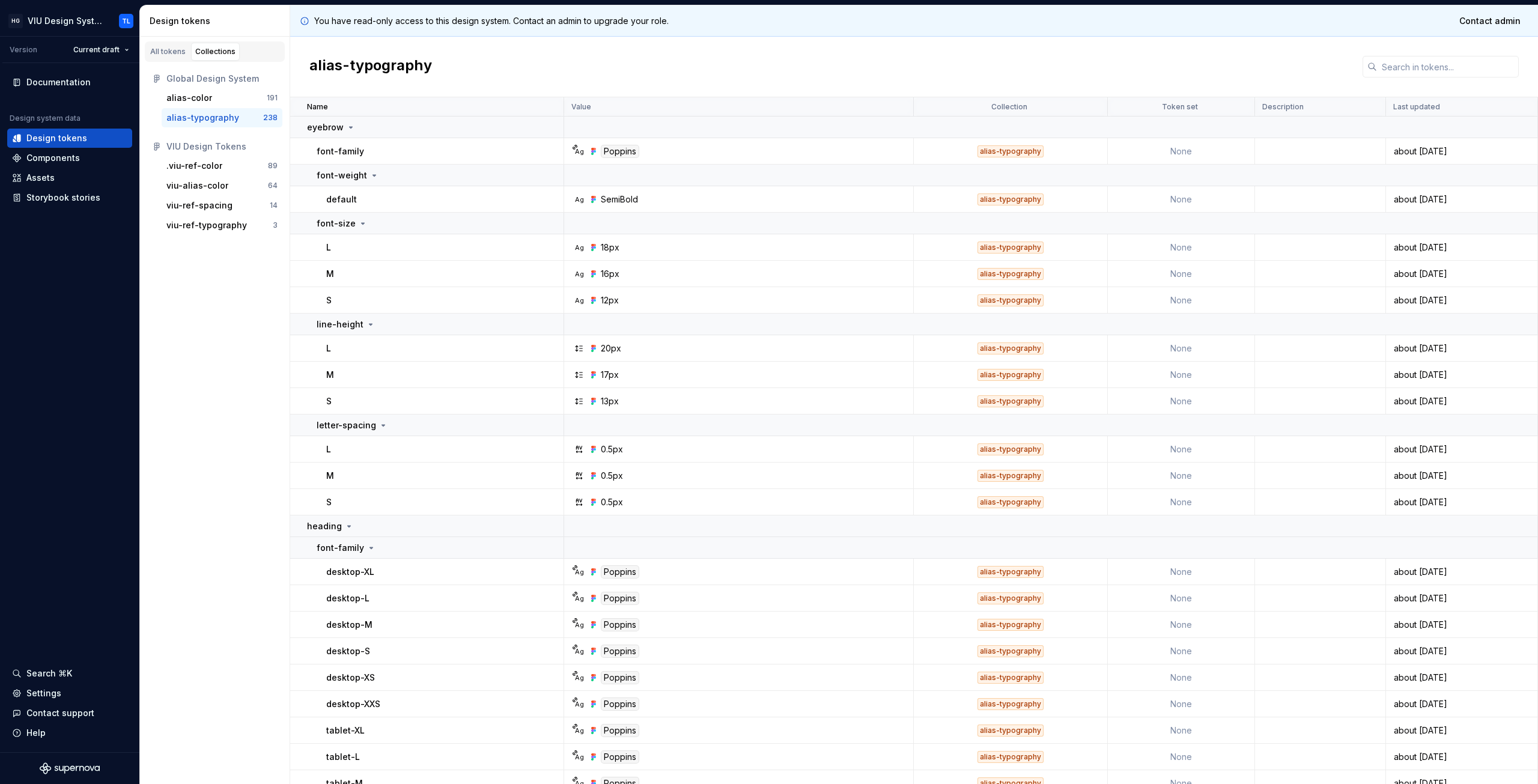
click at [481, 55] on div "alias-typography" at bounding box center [914, 67] width 1248 height 61
click at [33, 635] on div "Settings" at bounding box center [44, 693] width 35 height 12
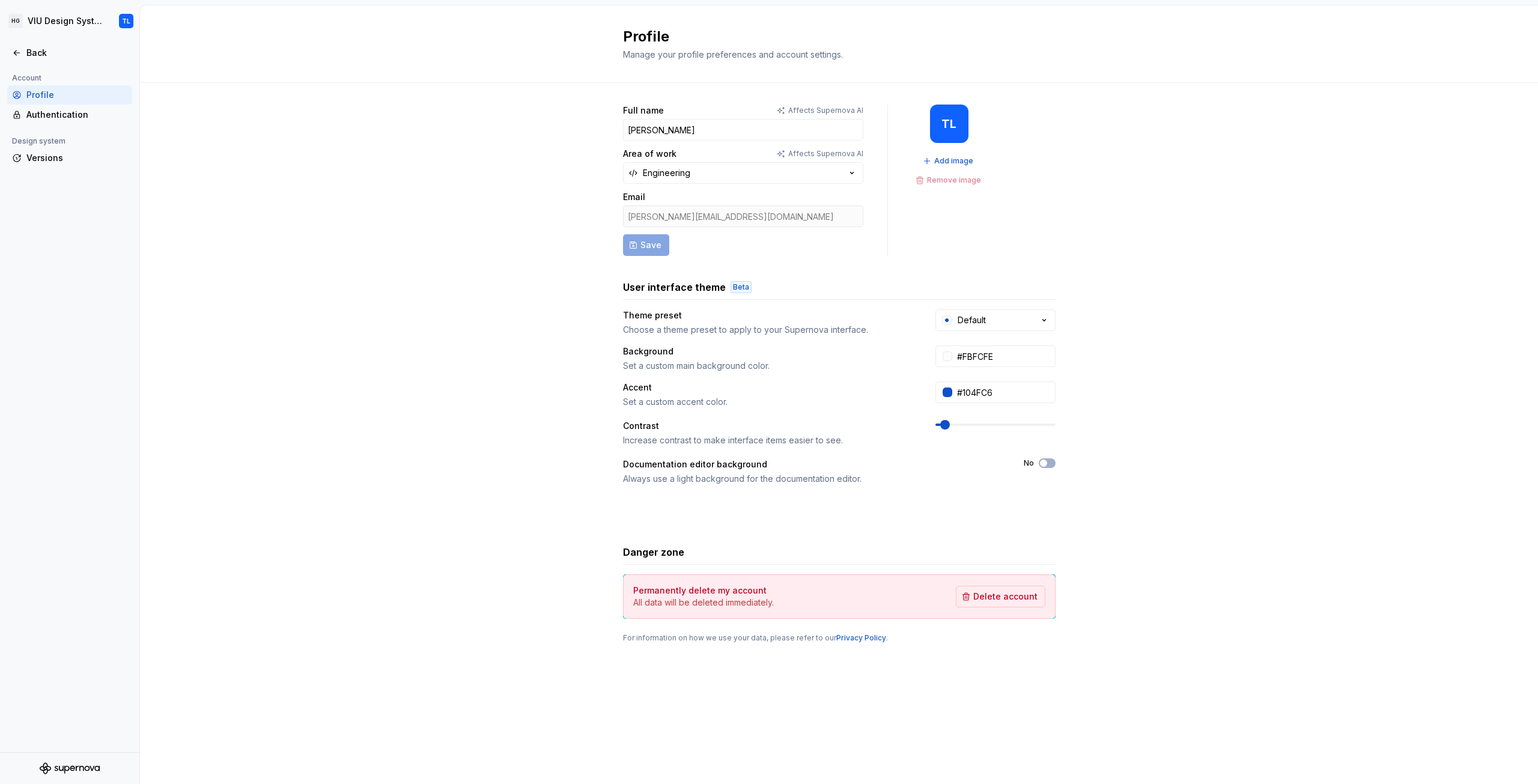
click at [531, 269] on div "Full name Affects Supernova AI Toby Leftly Area of work Affects Supernova AI En…" at bounding box center [839, 385] width 1398 height 605
click at [36, 44] on div "Back" at bounding box center [69, 53] width 125 height 19
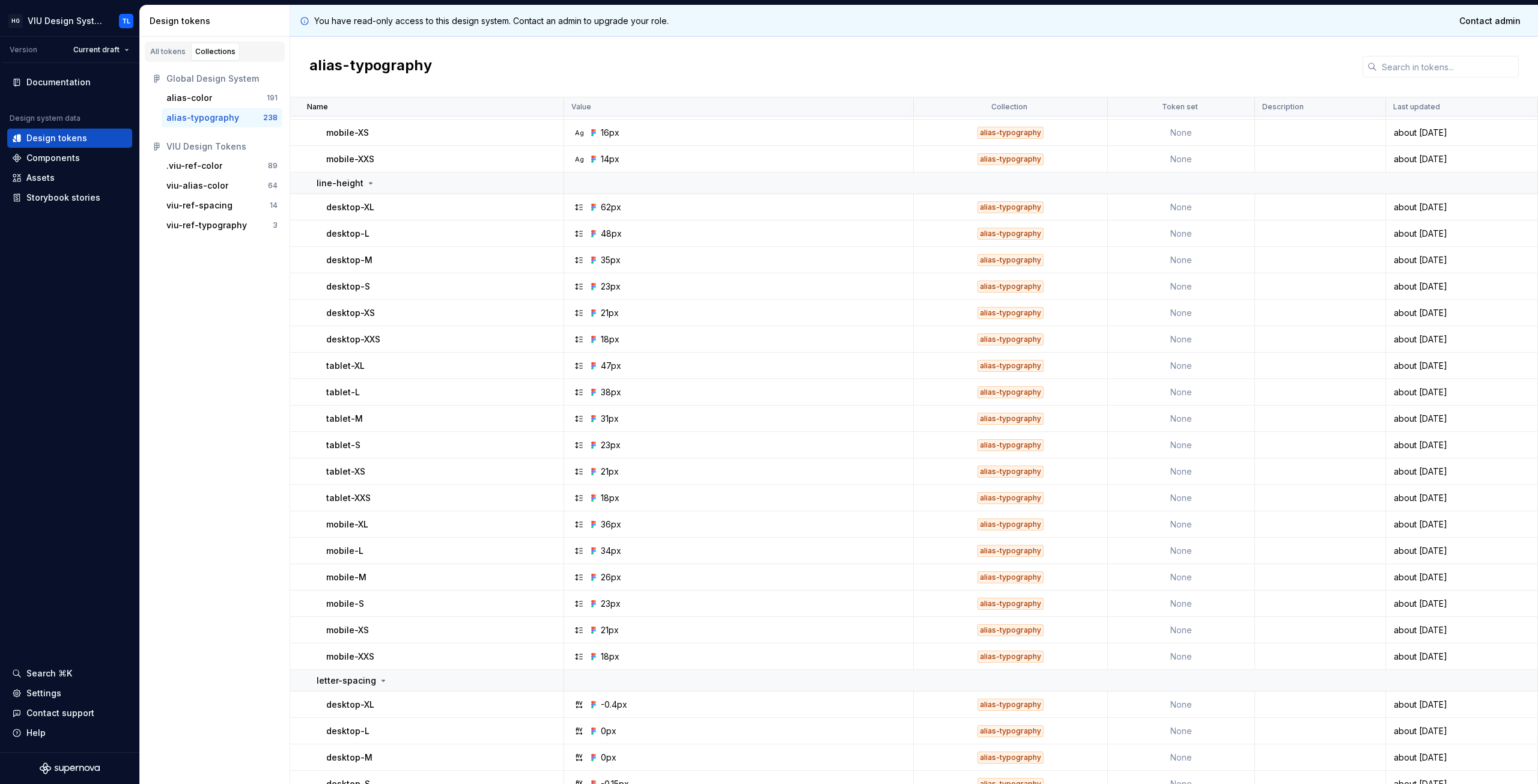
scroll to position [1862, 0]
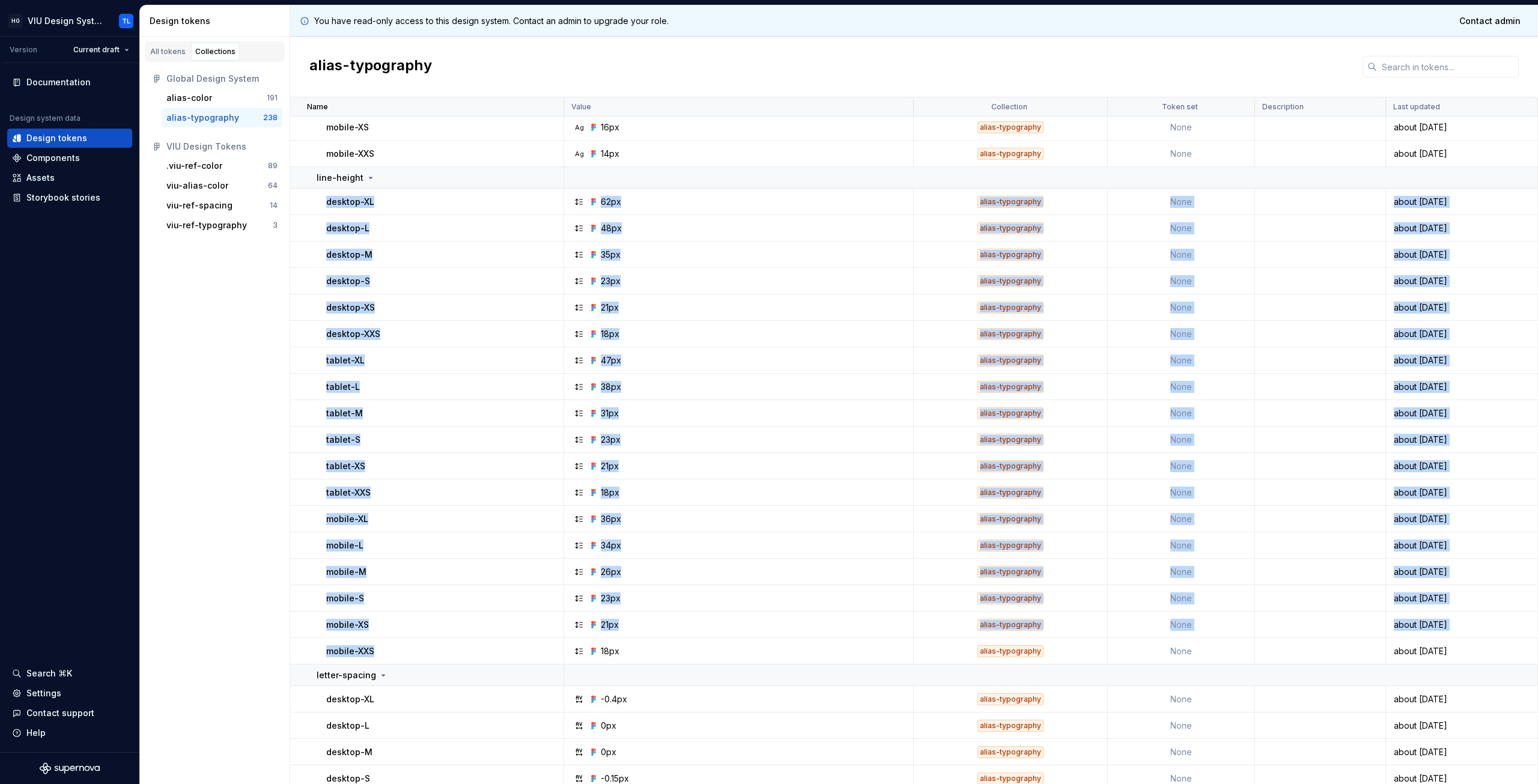
drag, startPoint x: 318, startPoint y: 196, endPoint x: 413, endPoint y: 648, distance: 461.9
click at [413, 635] on div "mobile-XXS" at bounding box center [445, 651] width 237 height 12
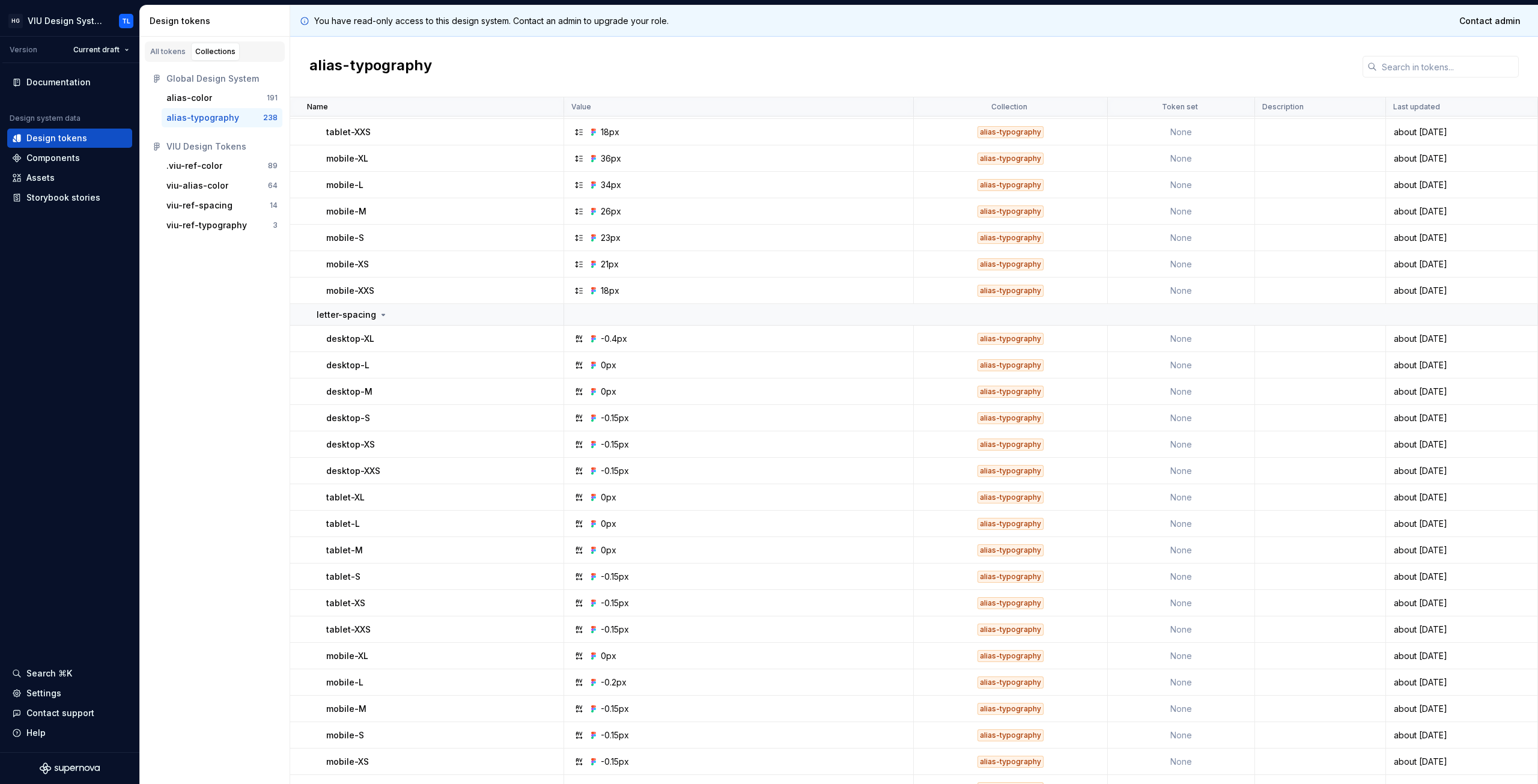
scroll to position [2343, 0]
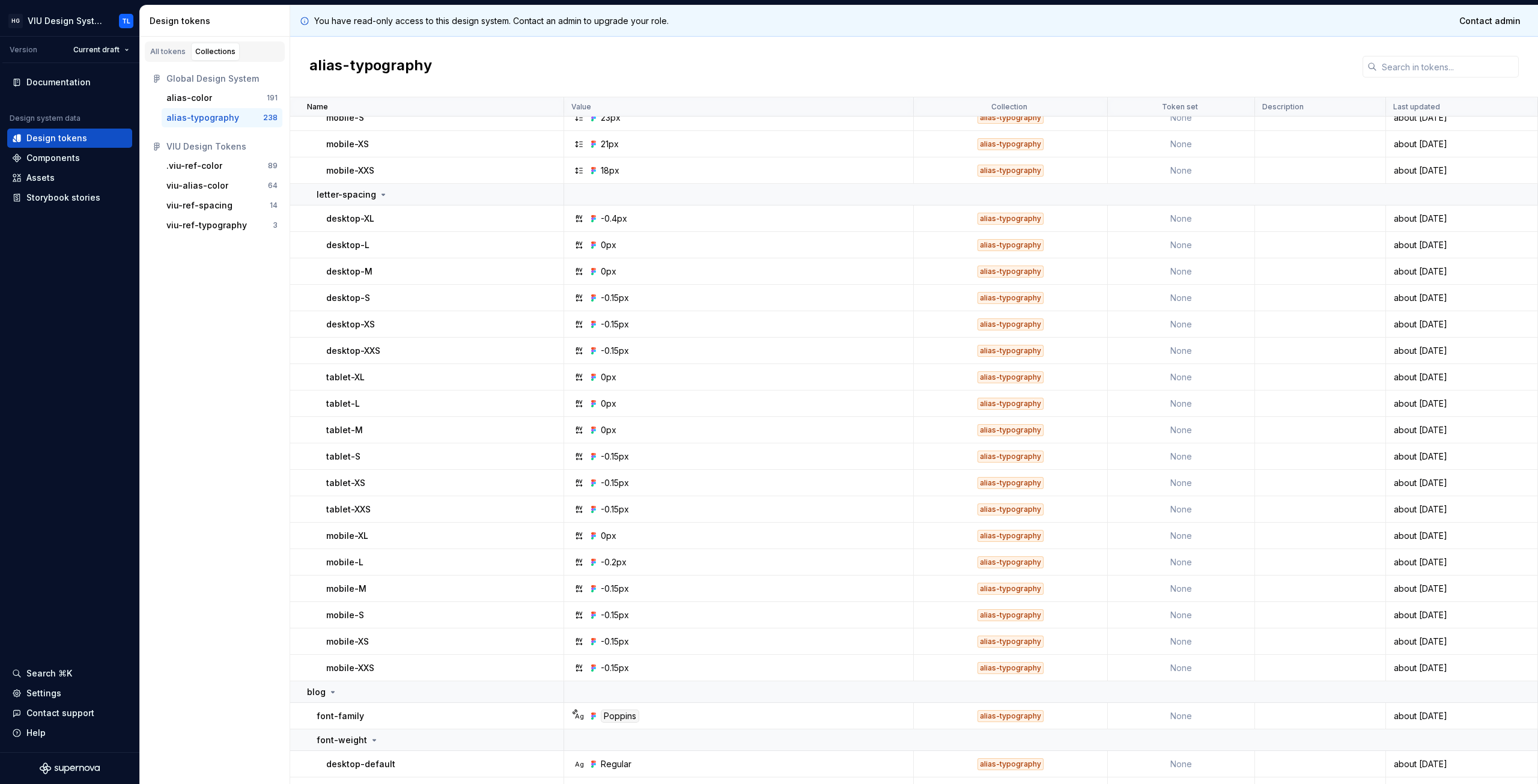
click at [212, 300] on div "All tokens Collections Global Design System alias-color 191 alias-typography 23…" at bounding box center [215, 410] width 150 height 748
